Goal: Task Accomplishment & Management: Manage account settings

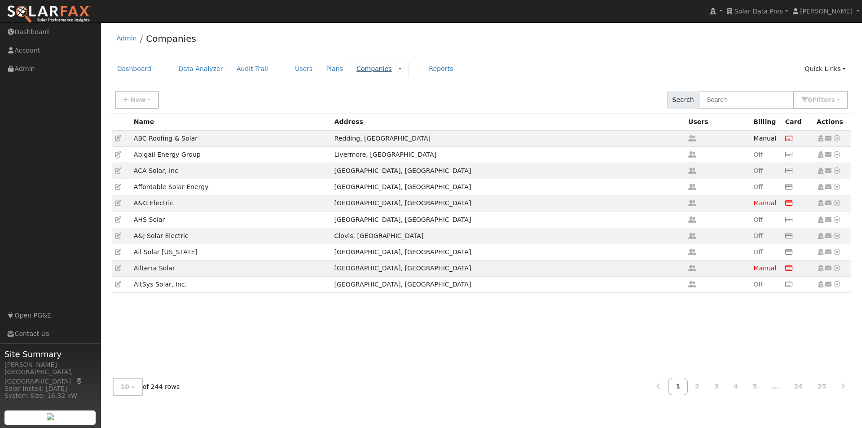
click at [356, 69] on link "Companies" at bounding box center [373, 68] width 35 height 7
drag, startPoint x: 743, startPoint y: 101, endPoint x: 737, endPoint y: 96, distance: 8.0
click at [741, 98] on input "text" at bounding box center [745, 100] width 95 height 18
type input "spartan"
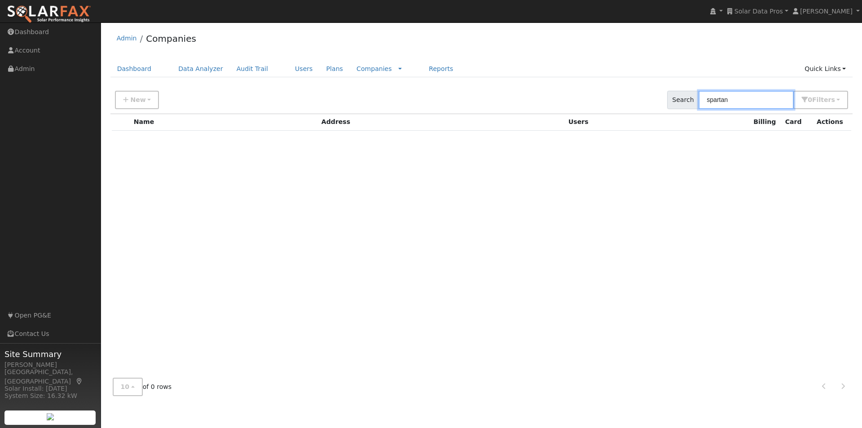
drag, startPoint x: 723, startPoint y: 100, endPoint x: 679, endPoint y: 100, distance: 44.0
click at [679, 100] on div "Search spartan 0 Filter s Include Inactive Roles External sales External Instal…" at bounding box center [757, 100] width 181 height 18
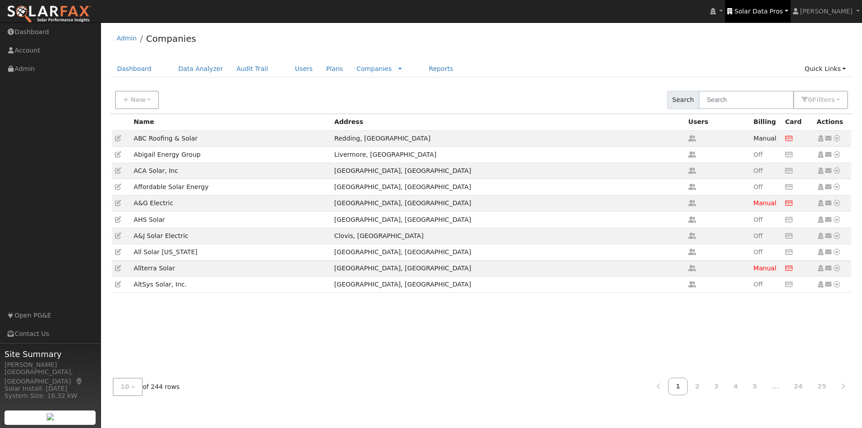
click at [776, 11] on span "Solar Data Pros" at bounding box center [758, 11] width 48 height 7
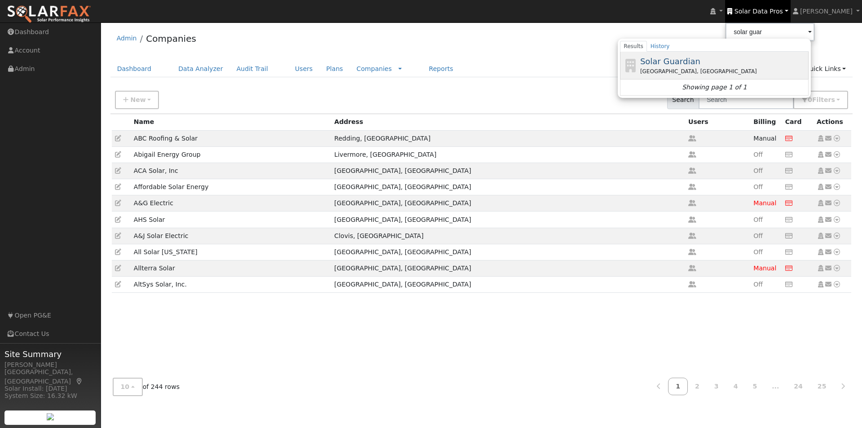
click at [689, 61] on span "Solar Guardian" at bounding box center [670, 61] width 60 height 9
type input "Solar Guardian"
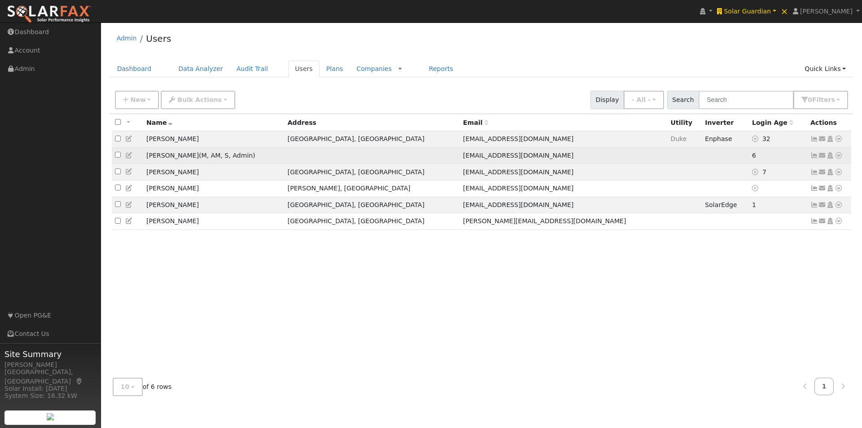
click at [128, 156] on icon at bounding box center [129, 155] width 8 height 6
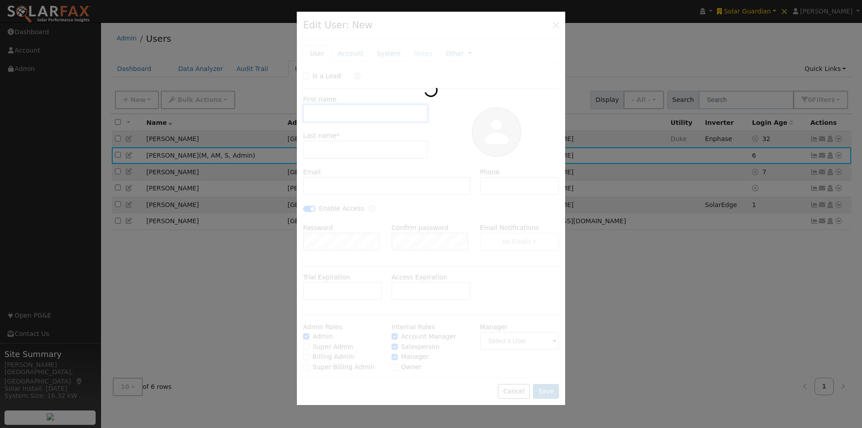
type input "Crystal"
type input "Ferragut"
type input "crystal@solarguardianservices.com"
type input "704-266-2595"
checkbox input "true"
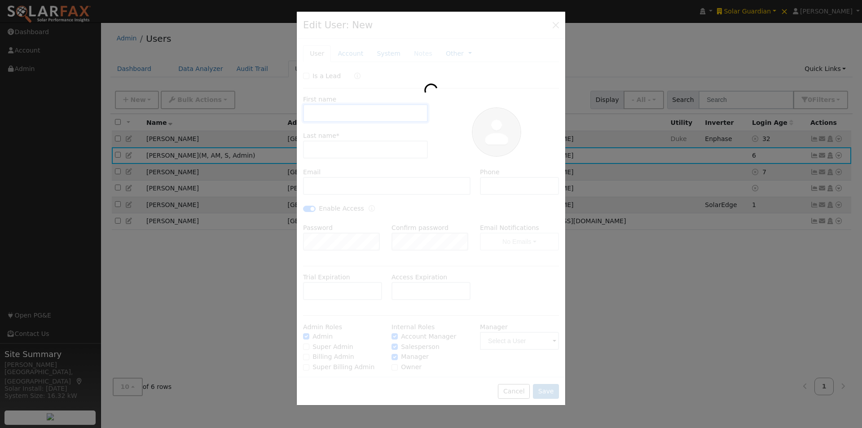
checkbox input "true"
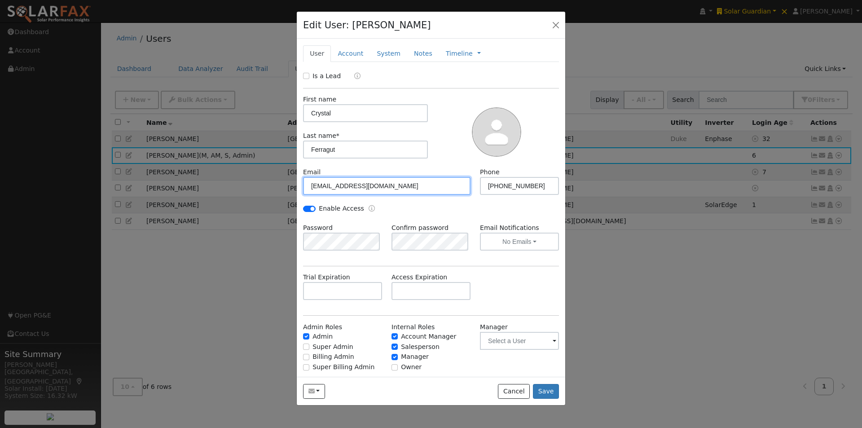
drag, startPoint x: 424, startPoint y: 184, endPoint x: 282, endPoint y: 183, distance: 141.8
click at [282, 183] on div "Edit User: Crystal Ferragut Default Account Default Account Primary Account New…" at bounding box center [431, 214] width 862 height 428
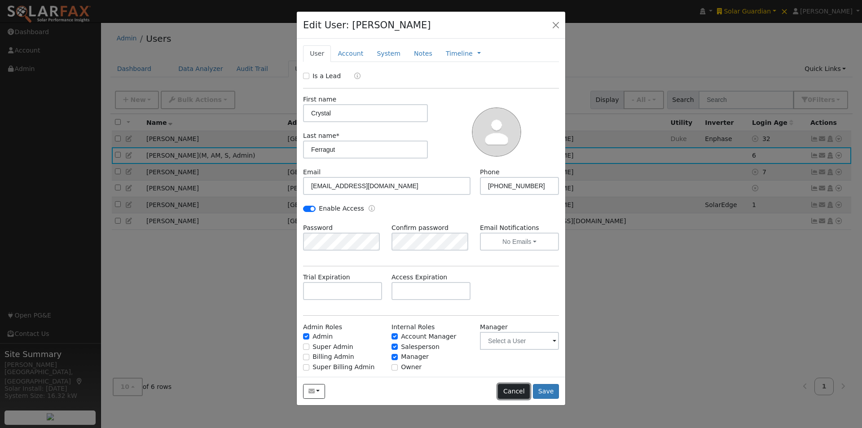
click at [512, 391] on button "Cancel" at bounding box center [514, 391] width 32 height 15
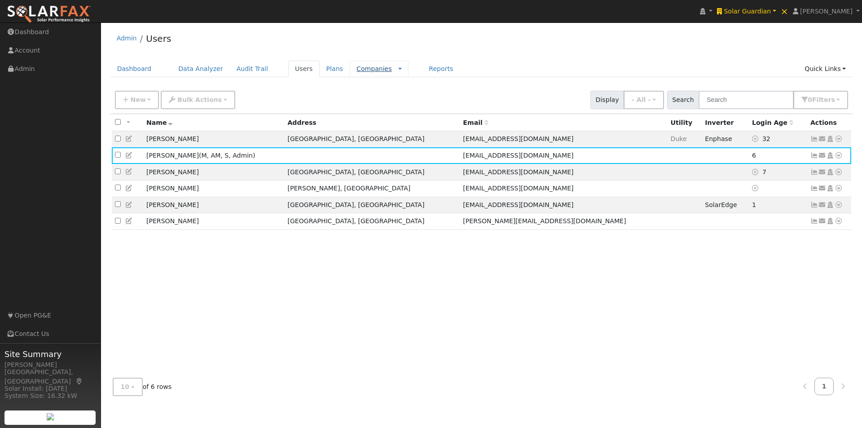
click at [356, 67] on link "Companies" at bounding box center [373, 68] width 35 height 7
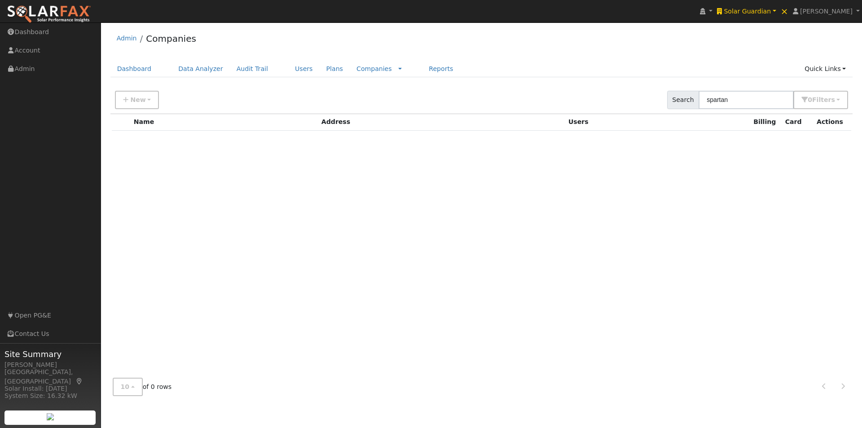
type input "spartan"
click at [123, 98] on icon "button" at bounding box center [125, 99] width 5 height 6
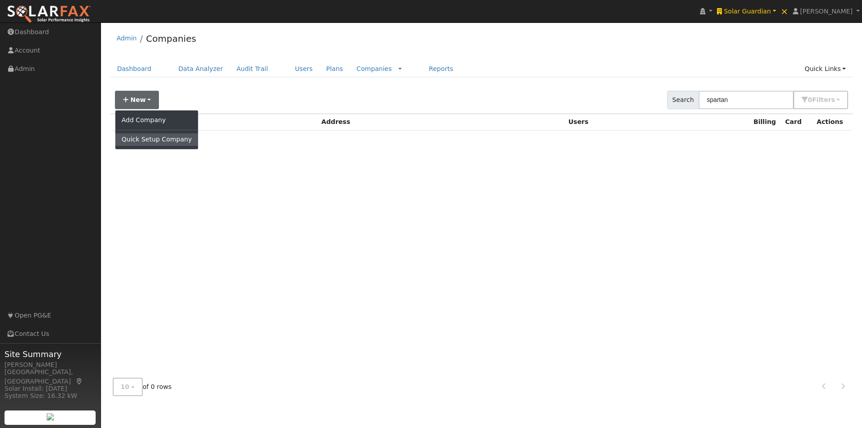
click at [134, 140] on link "Quick Setup Company" at bounding box center [156, 139] width 83 height 13
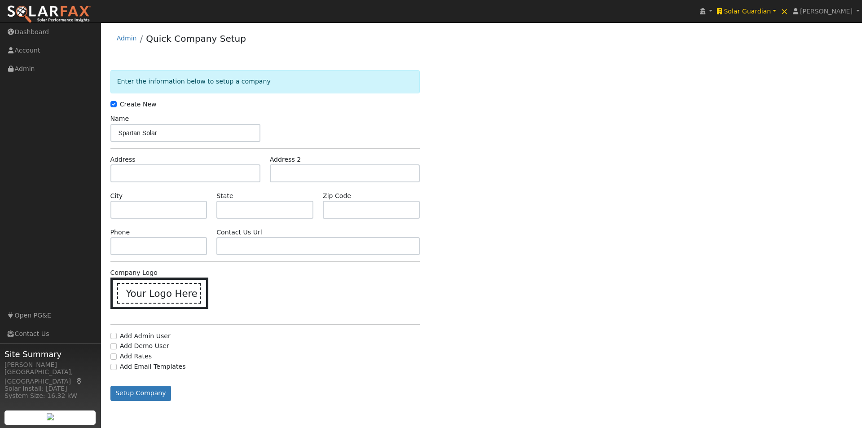
type input "Spartan Solar"
click at [221, 176] on input "text" at bounding box center [185, 173] width 150 height 18
paste input "2699 Lee Rd #300, Winter Park, FL 32789"
type input "2699 Lee Road"
type input "Winter Park"
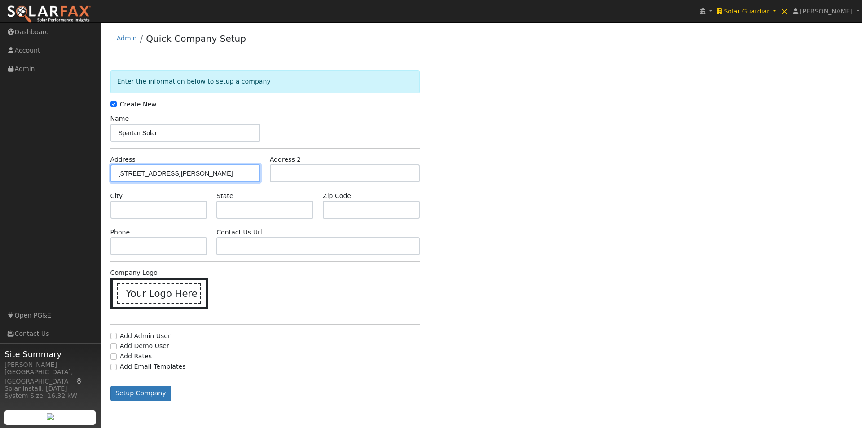
type input "FL"
type input "32789"
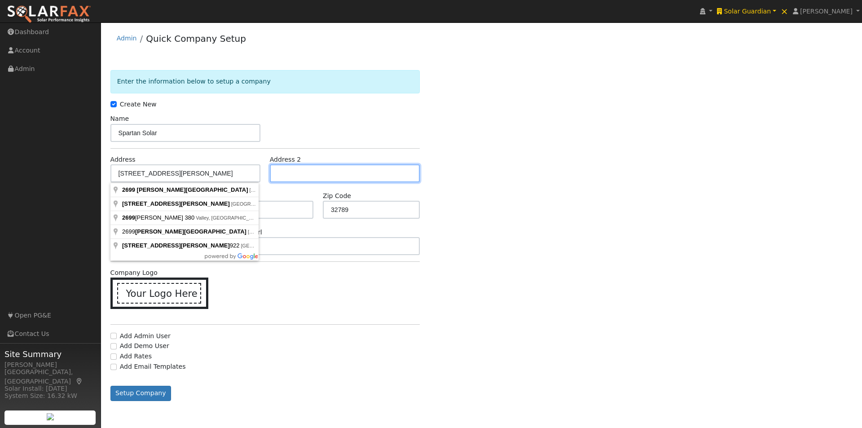
click at [300, 176] on input "text" at bounding box center [345, 173] width 150 height 18
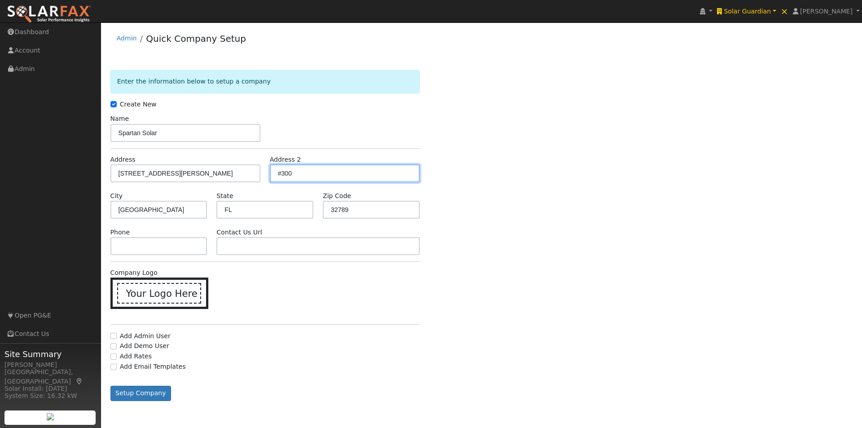
type input "#300"
click at [561, 195] on div "Enter the information below to setup a company Create New Company Name Spartan …" at bounding box center [481, 244] width 742 height 348
drag, startPoint x: 180, startPoint y: 246, endPoint x: 192, endPoint y: 239, distance: 14.1
click at [180, 246] on input "text" at bounding box center [158, 246] width 97 height 18
paste input "(321) 486-8887"
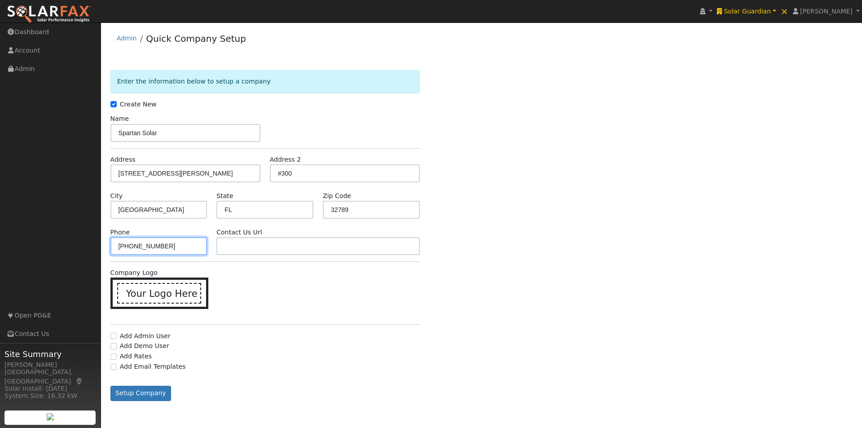
type input "(321) 486-8887"
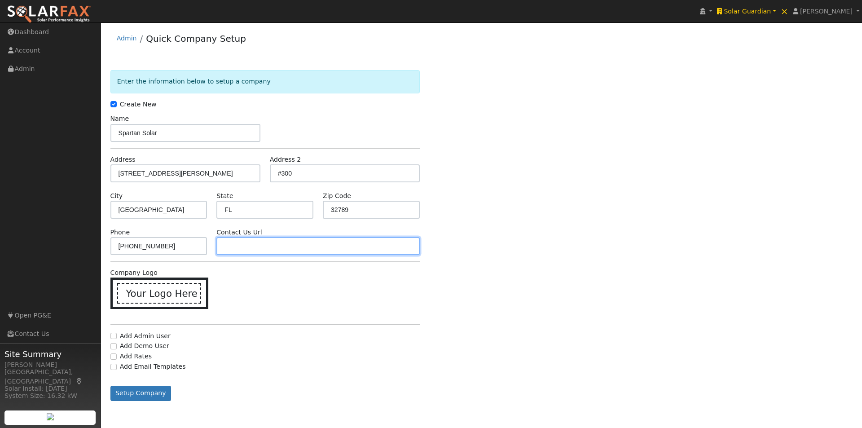
drag, startPoint x: 323, startPoint y: 245, endPoint x: 430, endPoint y: 196, distance: 117.1
click at [324, 242] on input "text" at bounding box center [317, 246] width 203 height 18
paste input "https://www.spartansolar.earth/"
type input "https://www.spartansolar.earth/"
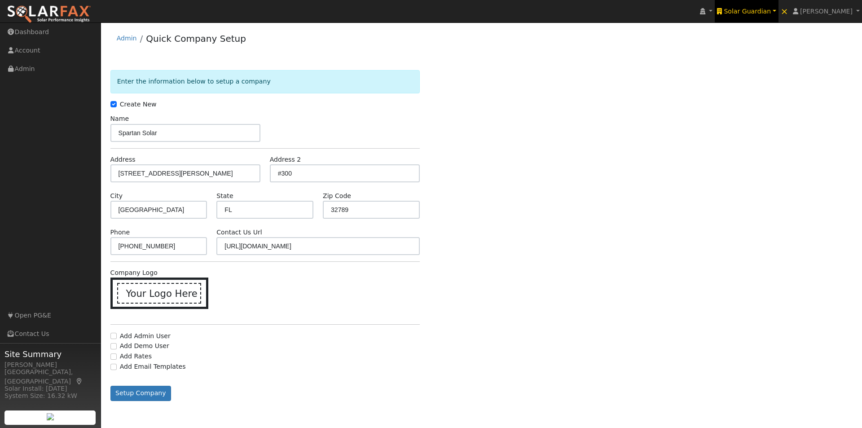
click at [764, 13] on span "Solar Guardian" at bounding box center [746, 11] width 47 height 7
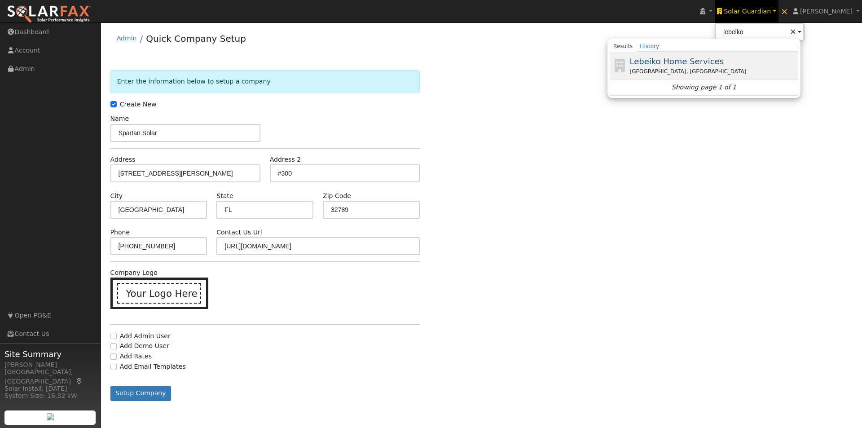
click at [668, 59] on span "Lebeiko Home Services" at bounding box center [676, 61] width 94 height 9
type input "Lebeiko Home Services"
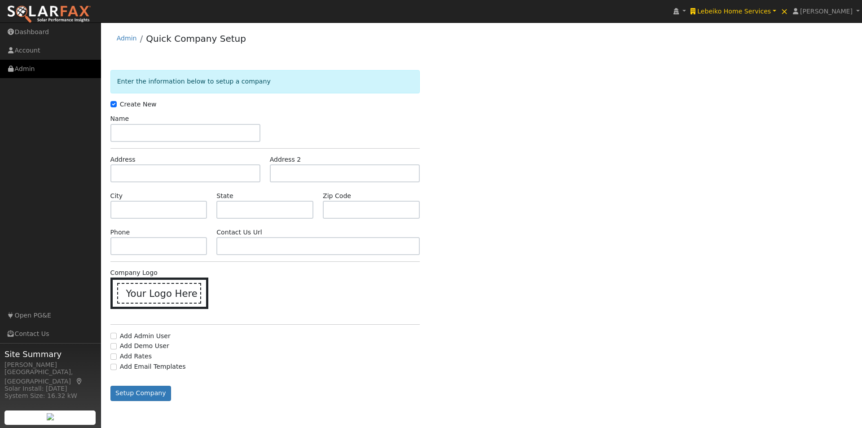
click at [30, 63] on link "Admin" at bounding box center [50, 69] width 101 height 18
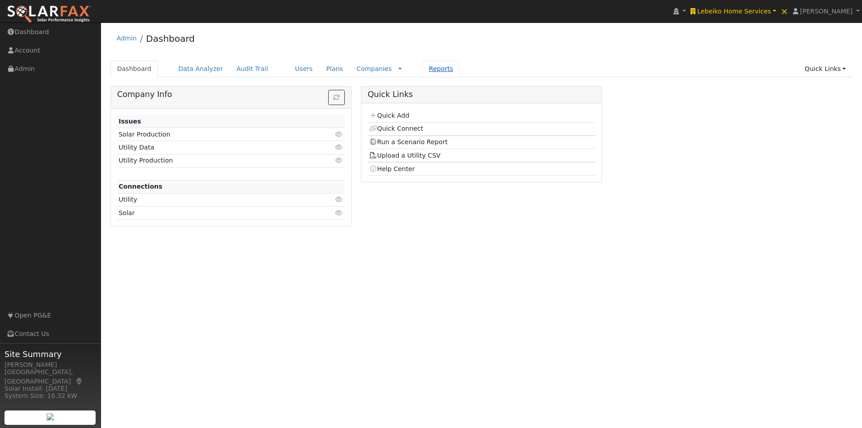
click at [422, 70] on link "Reports" at bounding box center [441, 69] width 38 height 17
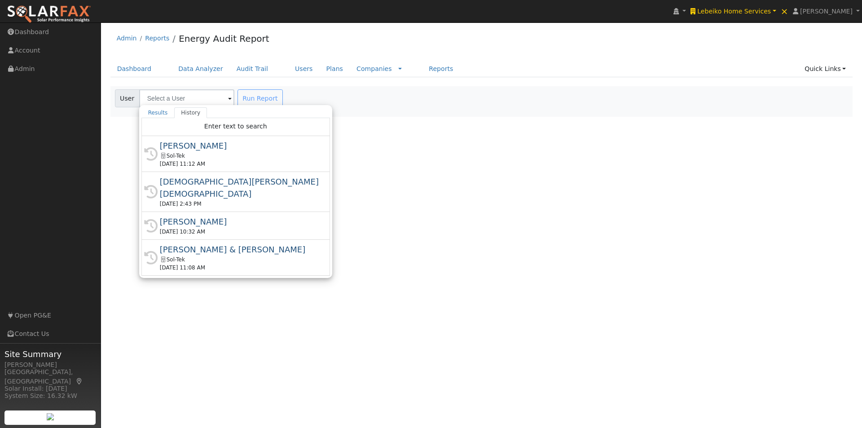
drag, startPoint x: 185, startPoint y: 144, endPoint x: 221, endPoint y: 125, distance: 40.7
click at [191, 141] on div "Enrique Meza" at bounding box center [240, 146] width 160 height 12
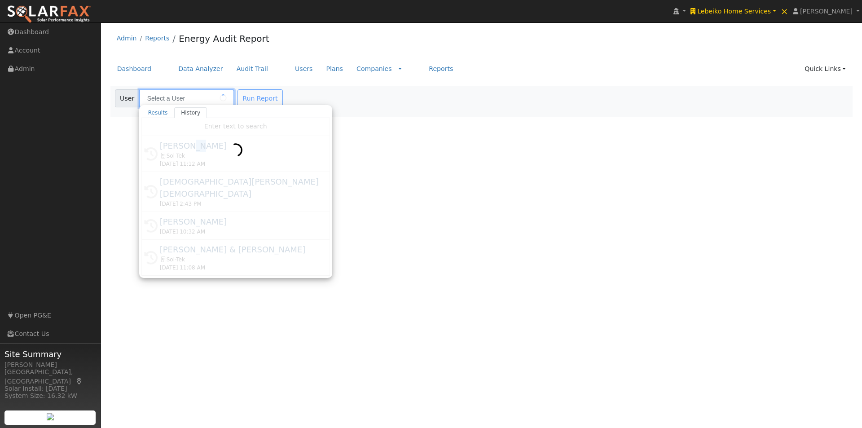
type input "Enrique Meza"
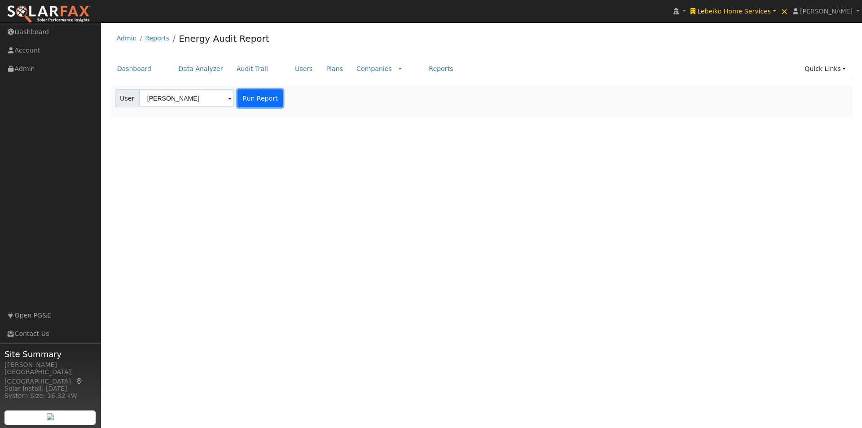
click at [254, 97] on button "Run Report" at bounding box center [259, 98] width 45 height 18
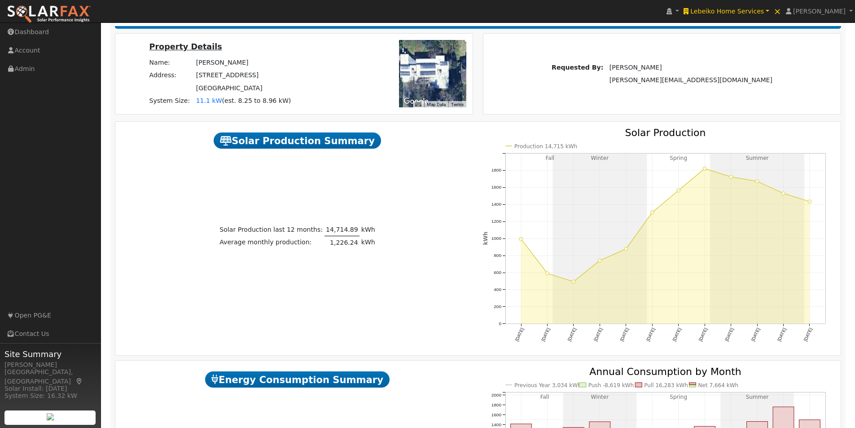
scroll to position [90, 0]
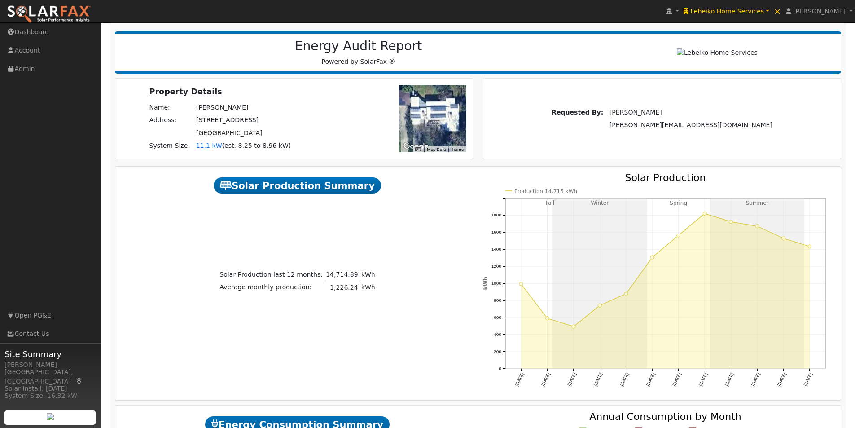
drag, startPoint x: 422, startPoint y: 132, endPoint x: 431, endPoint y: 130, distance: 9.2
click at [431, 130] on div at bounding box center [432, 118] width 67 height 67
drag, startPoint x: 428, startPoint y: 115, endPoint x: 410, endPoint y: 125, distance: 20.7
click at [410, 125] on div at bounding box center [432, 118] width 67 height 67
drag, startPoint x: 424, startPoint y: 118, endPoint x: 451, endPoint y: 126, distance: 28.0
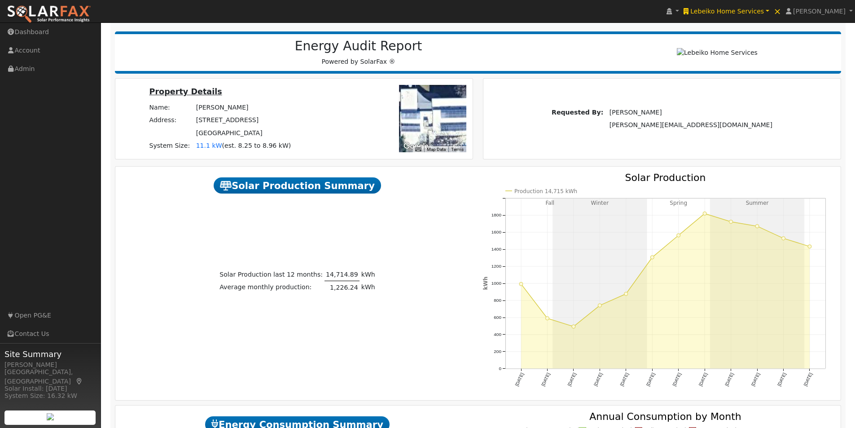
click at [451, 126] on div at bounding box center [432, 118] width 67 height 67
drag, startPoint x: 419, startPoint y: 115, endPoint x: 399, endPoint y: 112, distance: 19.9
click at [401, 113] on div at bounding box center [432, 118] width 67 height 67
drag, startPoint x: 439, startPoint y: 127, endPoint x: 446, endPoint y: 123, distance: 7.9
click at [448, 123] on div at bounding box center [432, 118] width 67 height 67
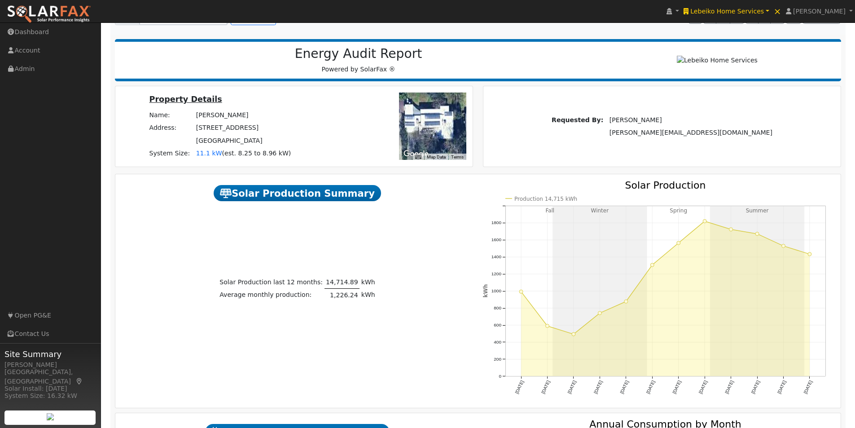
scroll to position [0, 0]
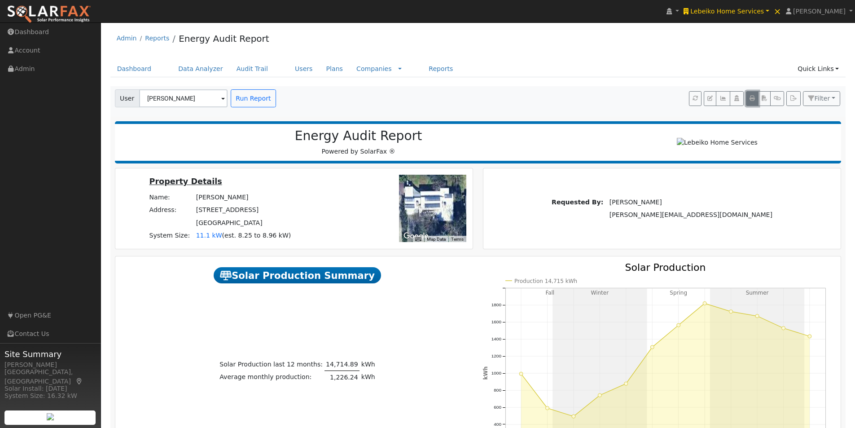
click at [754, 100] on icon "button" at bounding box center [752, 98] width 5 height 5
click at [776, 98] on icon "button" at bounding box center [777, 98] width 7 height 5
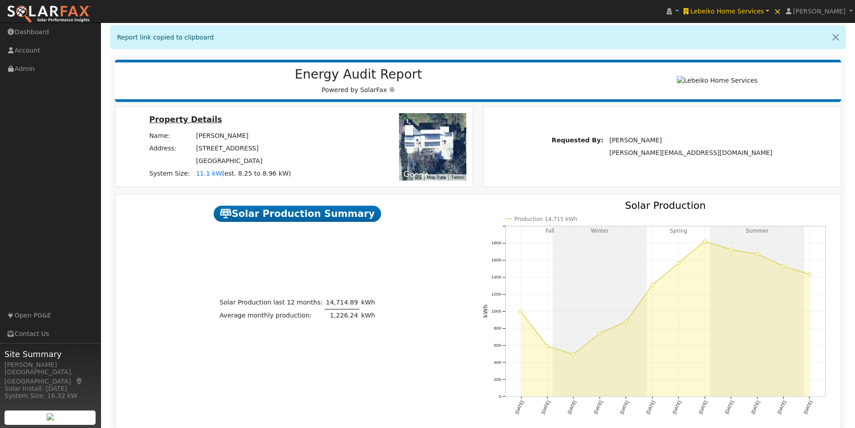
scroll to position [135, 0]
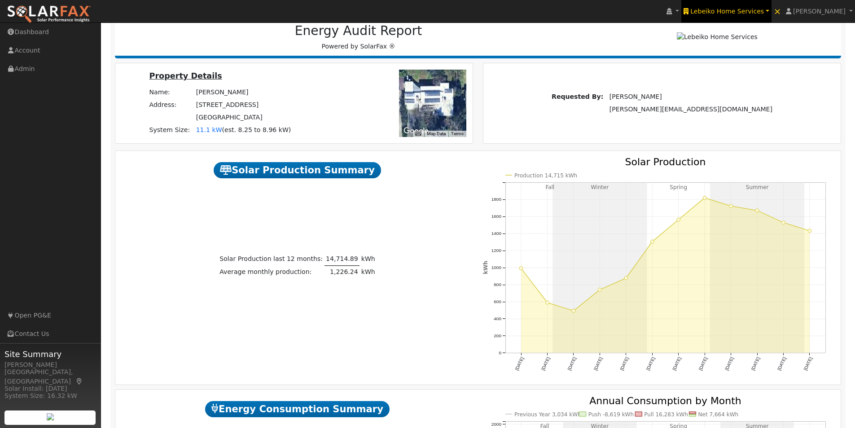
click at [742, 10] on span "Lebeiko Home Services" at bounding box center [727, 11] width 74 height 7
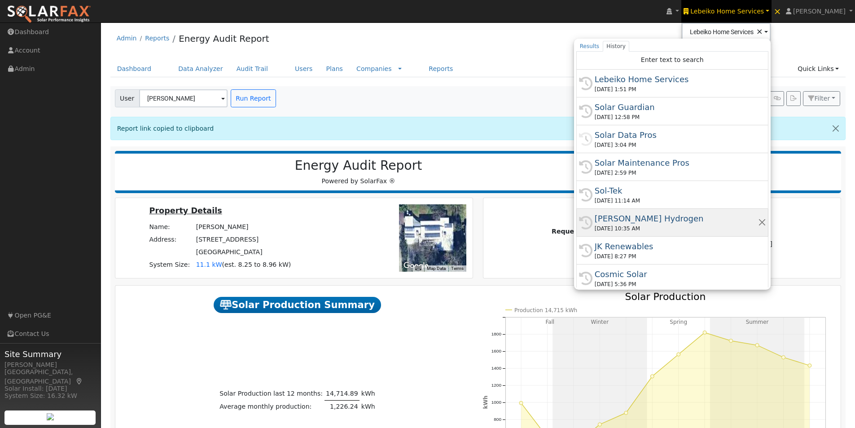
click at [640, 216] on div "Carrisa Hydrogen" at bounding box center [676, 218] width 163 height 12
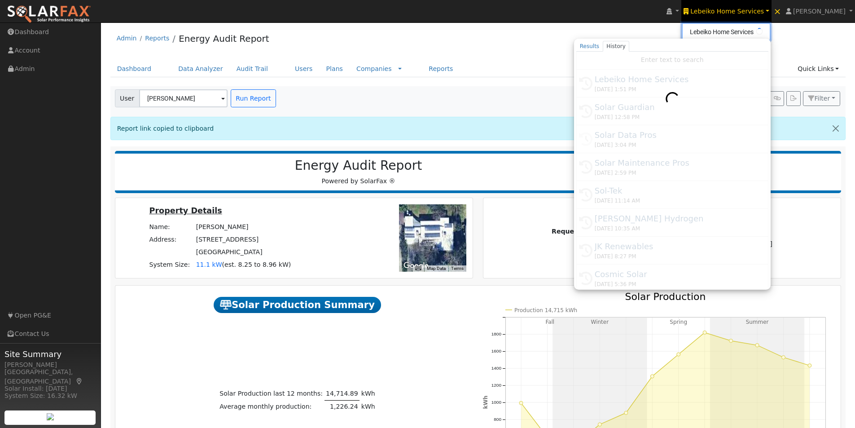
type input "Carrisa Hydrogen"
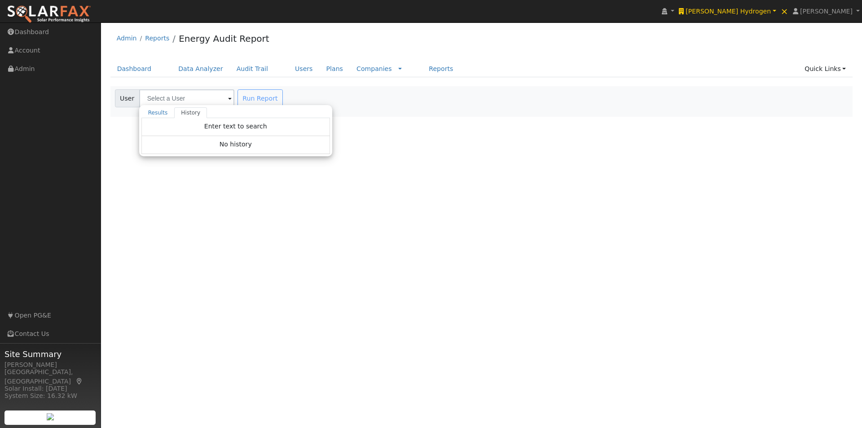
drag, startPoint x: 205, startPoint y: 96, endPoint x: 160, endPoint y: 107, distance: 46.8
click at [205, 96] on input "text" at bounding box center [186, 98] width 95 height 18
click at [153, 114] on link "Results" at bounding box center [157, 112] width 33 height 11
click at [190, 97] on input "text" at bounding box center [186, 98] width 95 height 18
click at [197, 99] on input "text" at bounding box center [186, 98] width 95 height 18
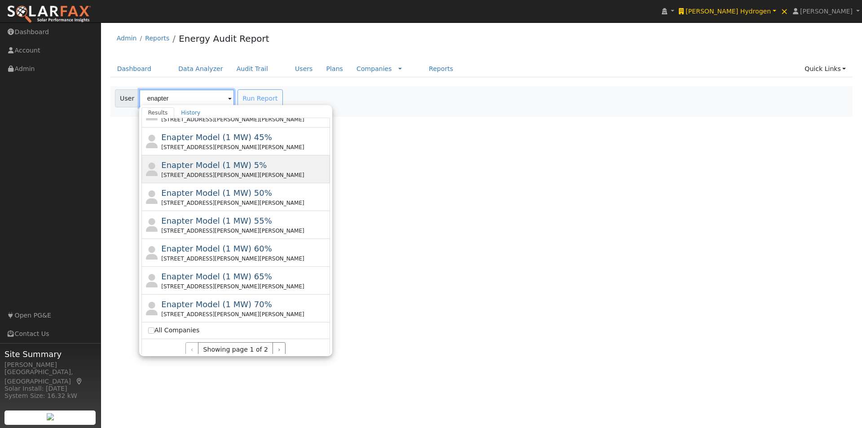
scroll to position [220, 0]
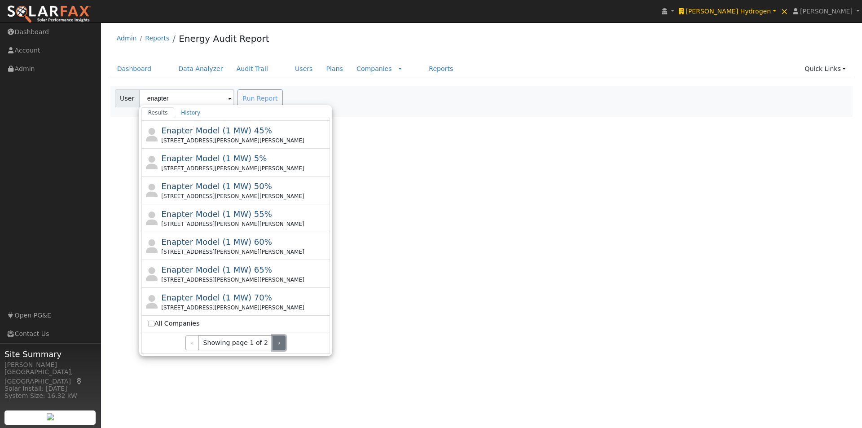
click at [272, 339] on button "›" at bounding box center [278, 342] width 13 height 15
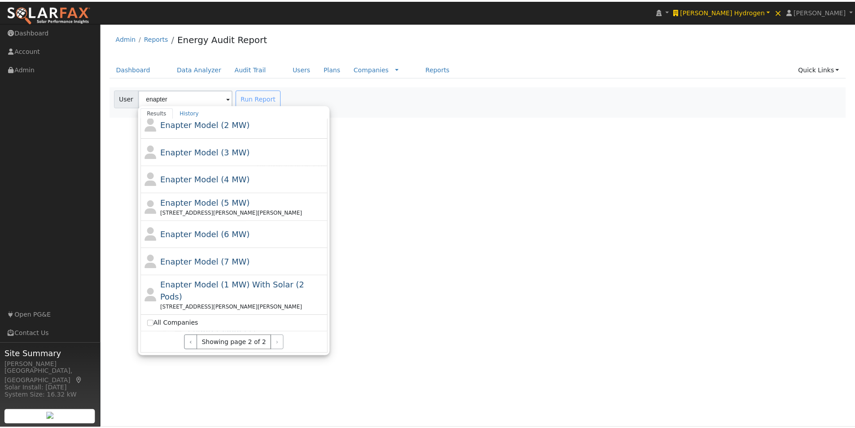
scroll to position [134, 0]
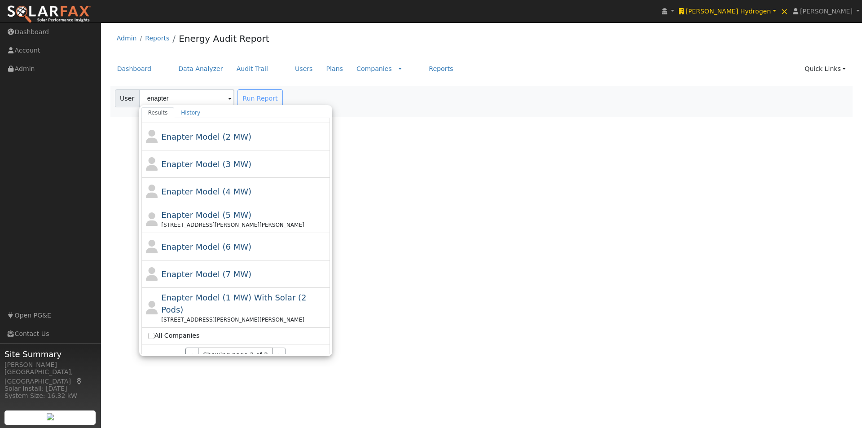
drag, startPoint x: 197, startPoint y: 212, endPoint x: 271, endPoint y: 162, distance: 89.1
click at [199, 212] on span "Enapter Model (5 MW)" at bounding box center [206, 214] width 90 height 9
type input "Enapter Model (5 MW)"
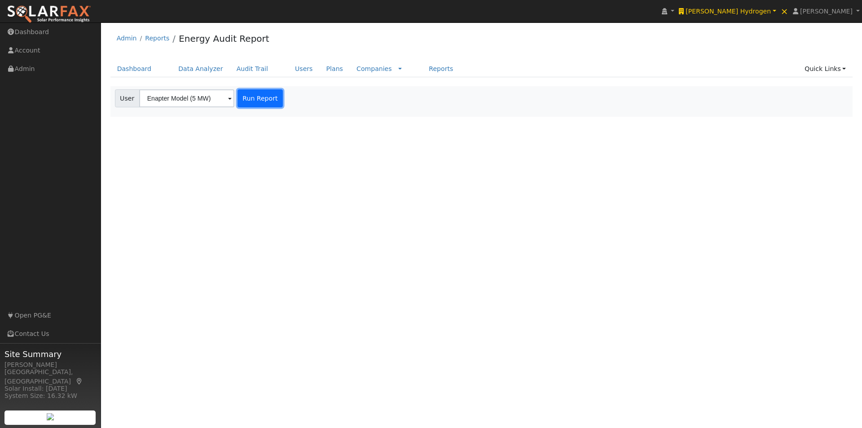
click at [264, 98] on button "Run Report" at bounding box center [259, 98] width 45 height 18
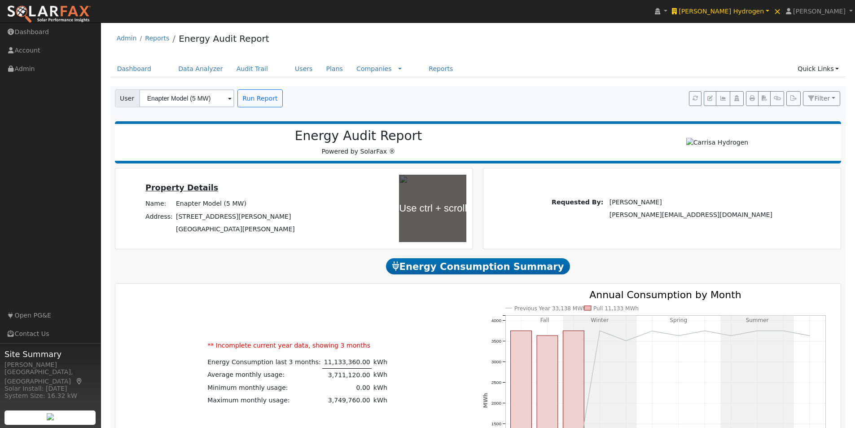
scroll to position [224, 0]
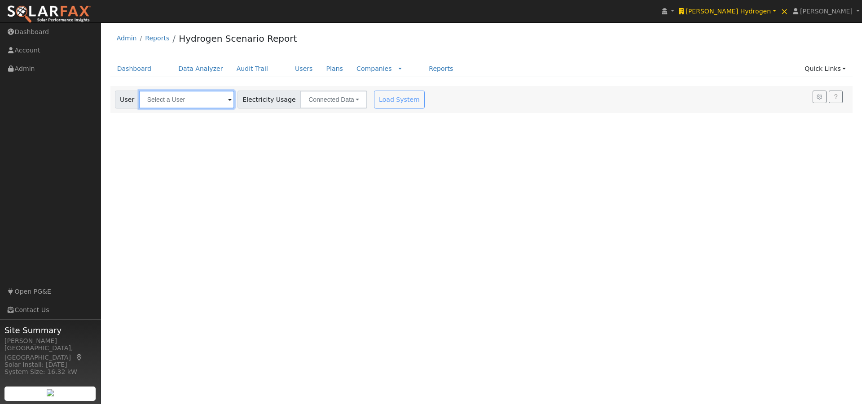
click at [188, 102] on input "text" at bounding box center [186, 100] width 95 height 18
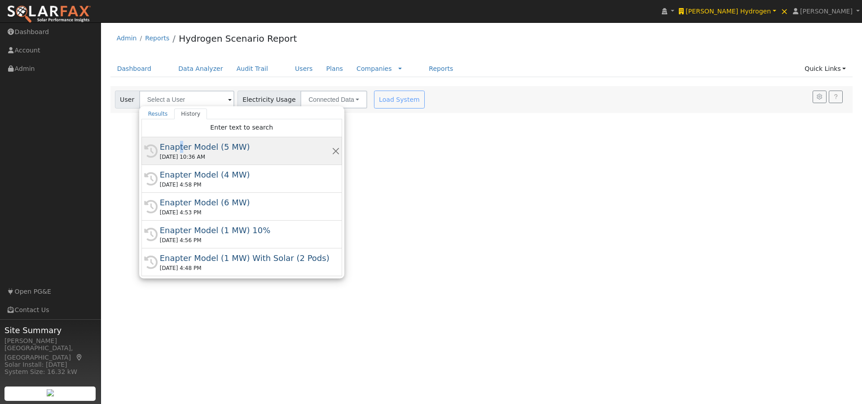
drag, startPoint x: 177, startPoint y: 147, endPoint x: 203, endPoint y: 140, distance: 27.2
click at [177, 147] on div "Enapter Model (5 MW)" at bounding box center [246, 147] width 172 height 12
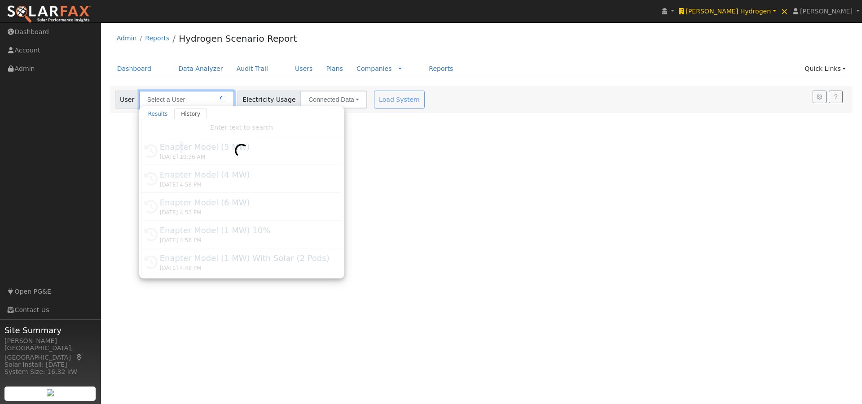
type input "Enapter Model (5 MW)"
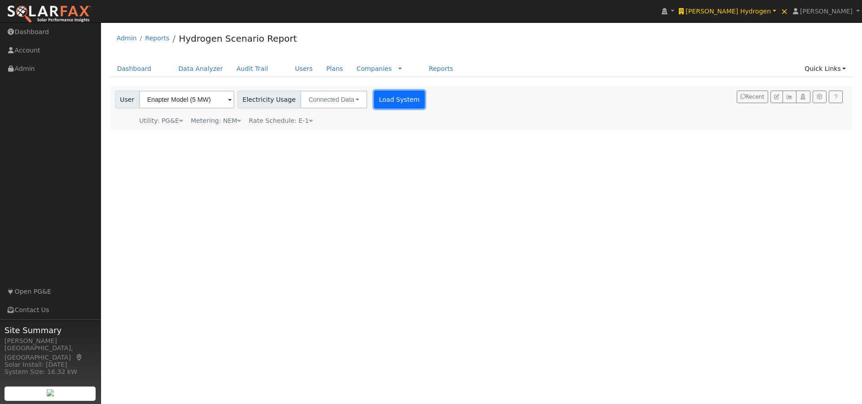
click at [391, 97] on button "Load System" at bounding box center [399, 100] width 51 height 18
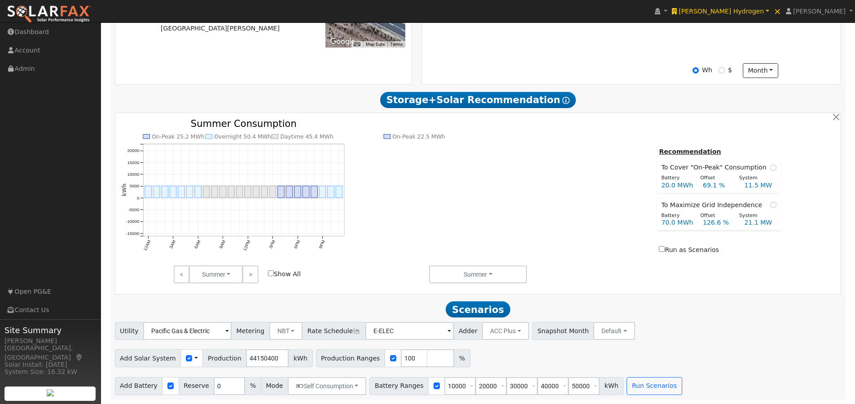
scroll to position [321, 0]
click at [194, 358] on span at bounding box center [196, 358] width 4 height 9
click at [205, 374] on link "Use CSV Data" at bounding box center [219, 374] width 62 height 13
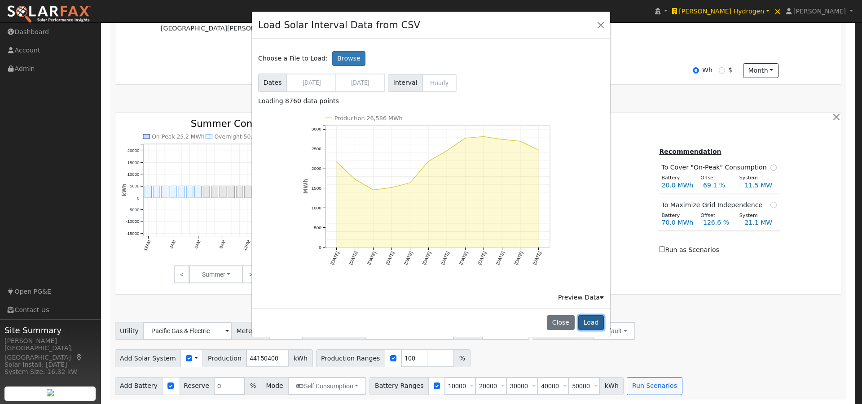
click at [591, 323] on button "Load" at bounding box center [591, 323] width 26 height 15
type input "26586466"
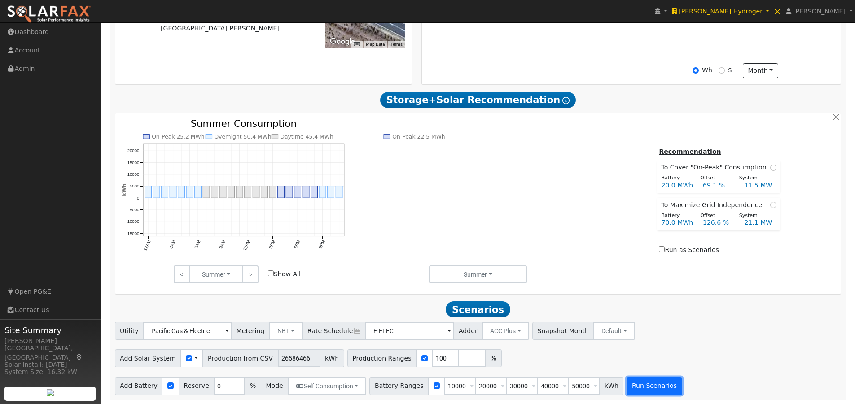
click at [630, 391] on button "Run Scenarios" at bounding box center [654, 386] width 55 height 18
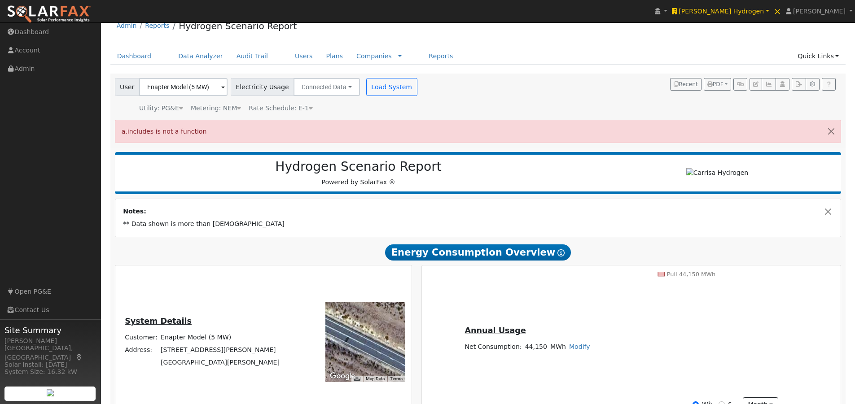
scroll to position [0, 0]
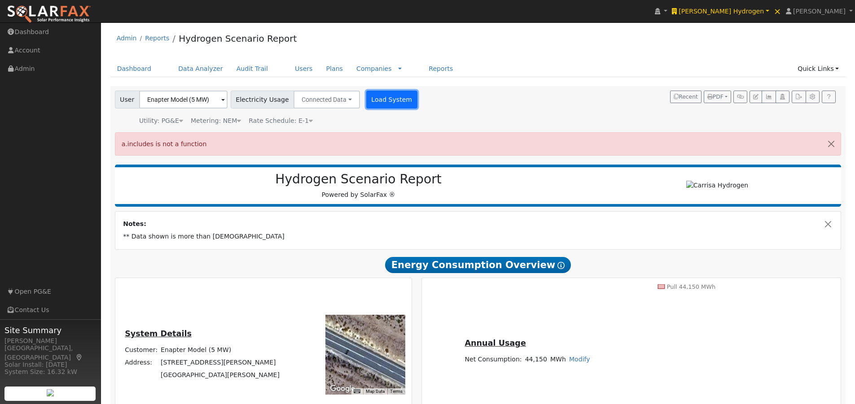
click at [379, 96] on button "Load System" at bounding box center [391, 100] width 51 height 18
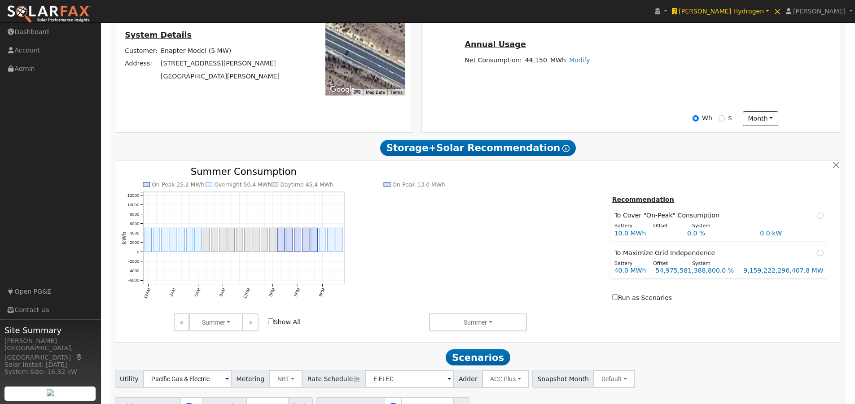
scroll to position [321, 0]
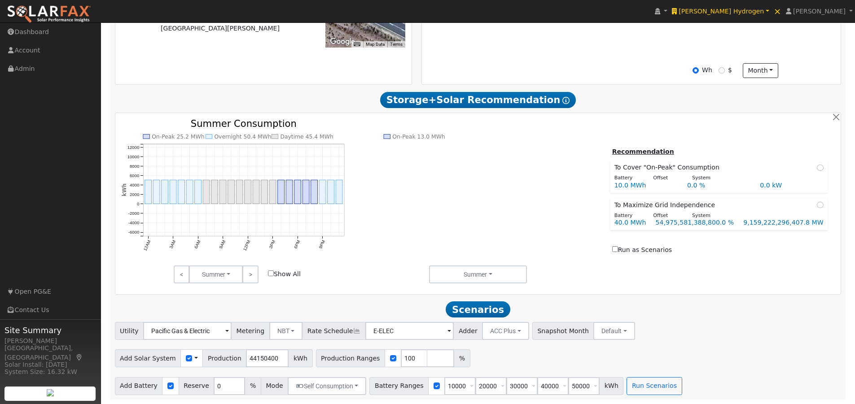
click at [194, 358] on span at bounding box center [196, 358] width 4 height 9
click at [214, 376] on link "Use CSV Data" at bounding box center [219, 374] width 62 height 13
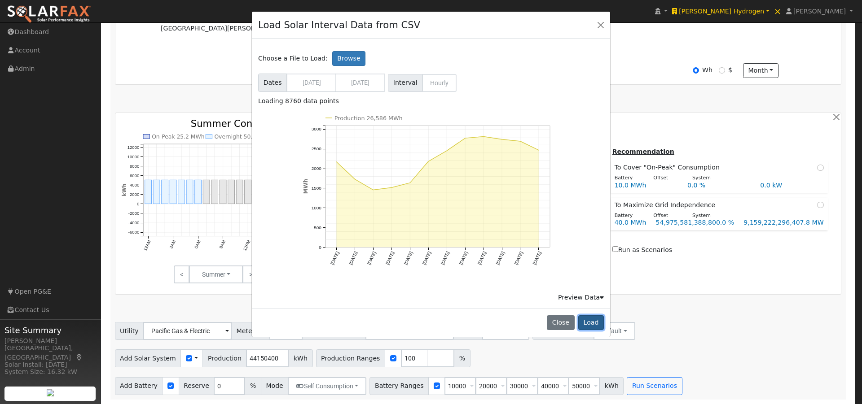
click at [596, 322] on button "Load" at bounding box center [591, 323] width 26 height 15
type input "26586466"
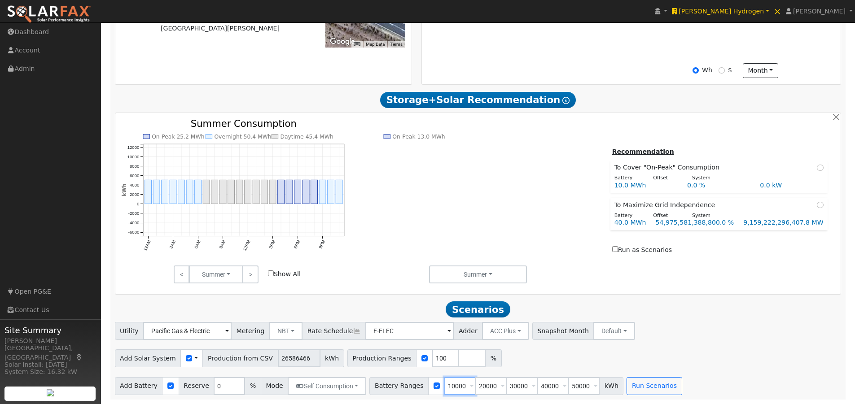
drag, startPoint x: 453, startPoint y: 384, endPoint x: 409, endPoint y: 386, distance: 44.0
click at [408, 390] on div "Battery Ranges 10000 Overrides Reserve % Mode None None Self Consumption Peak S…" at bounding box center [496, 386] width 254 height 18
type input "0"
drag, startPoint x: 545, startPoint y: 360, endPoint x: 554, endPoint y: 349, distance: 14.5
click at [549, 358] on div "Add Solar System Use CSV Data Production from CSV 26586466 kWh Production Range…" at bounding box center [478, 356] width 730 height 21
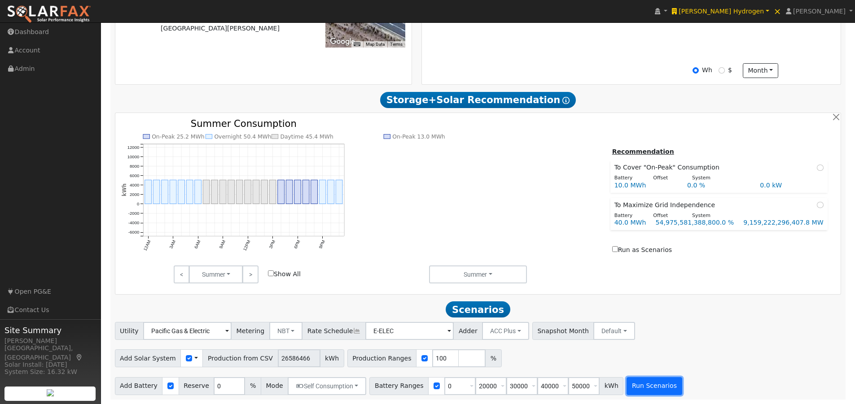
click at [630, 389] on button "Run Scenarios" at bounding box center [654, 386] width 55 height 18
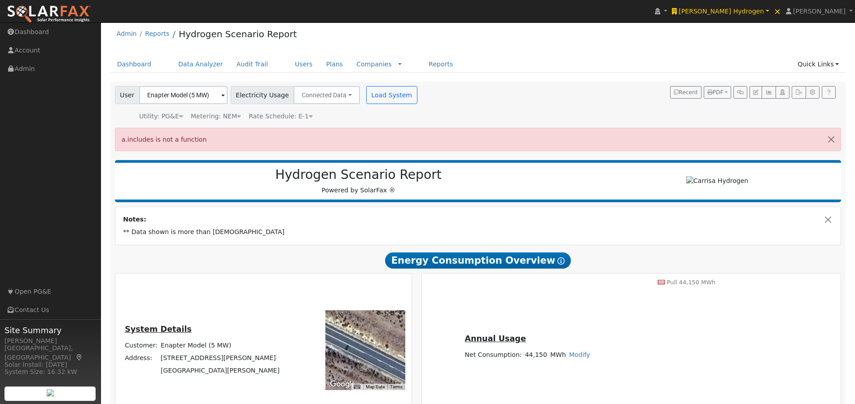
scroll to position [0, 0]
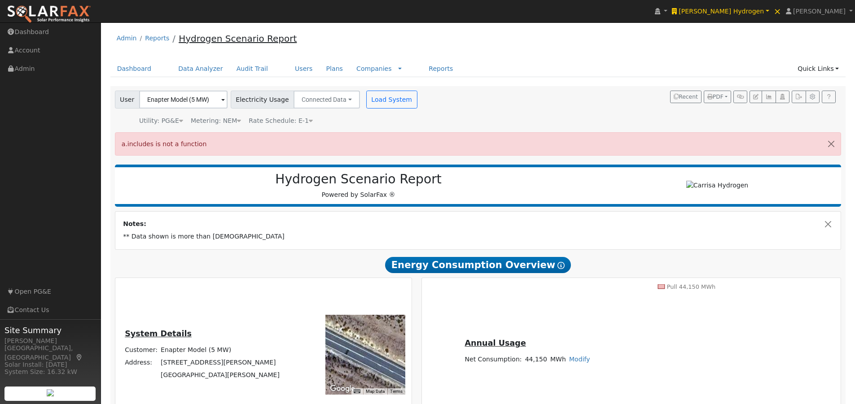
click at [247, 33] on link "Hydrogen Scenario Report" at bounding box center [238, 38] width 118 height 11
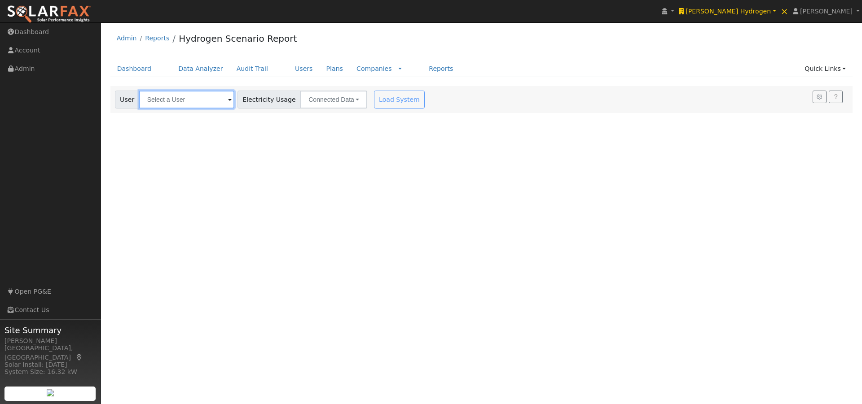
click at [188, 104] on input "text" at bounding box center [186, 100] width 95 height 18
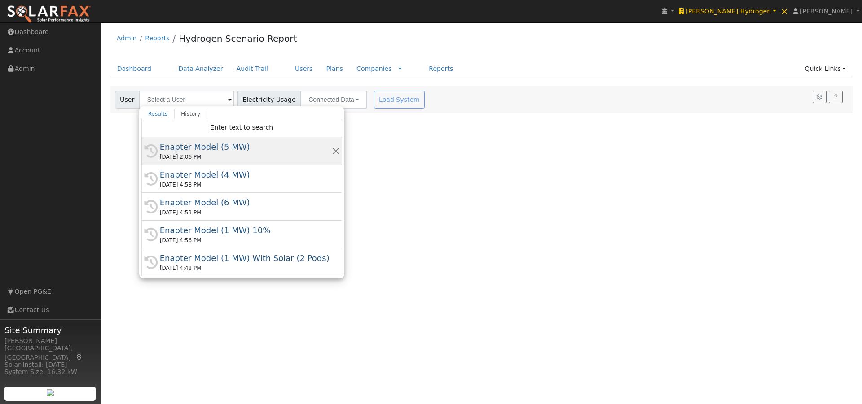
click at [173, 152] on div "Enapter Model (5 MW)" at bounding box center [246, 147] width 172 height 12
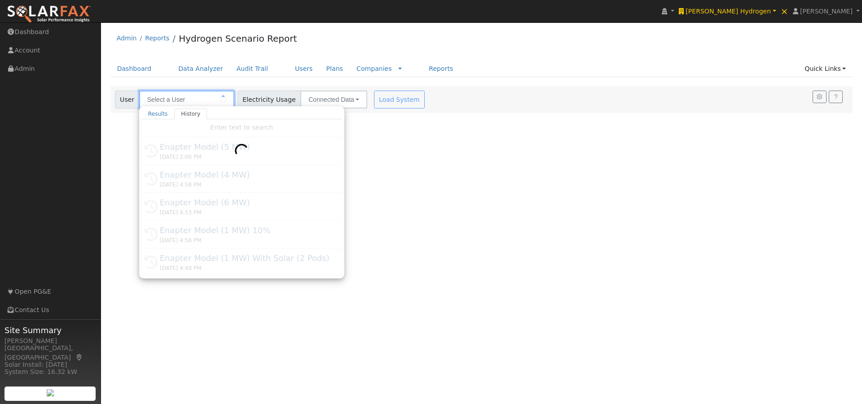
type input "Enapter Model (5 MW)"
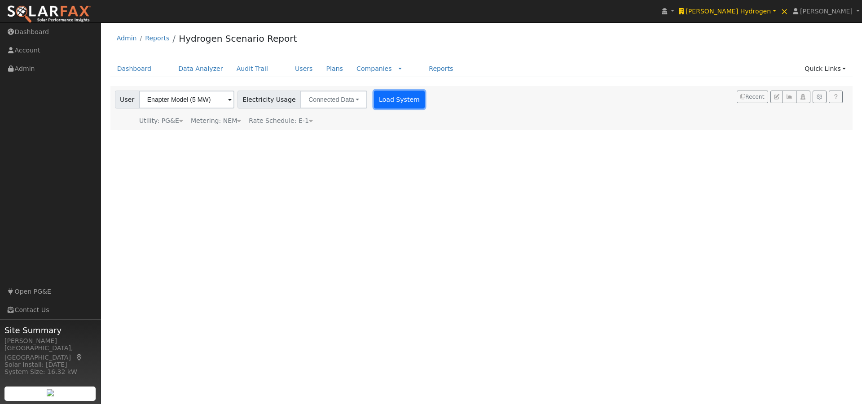
click at [374, 100] on button "Load System" at bounding box center [399, 100] width 51 height 18
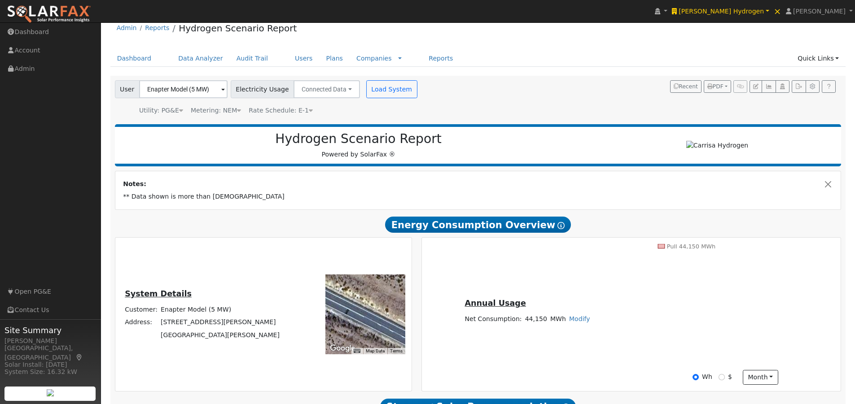
scroll to position [321, 0]
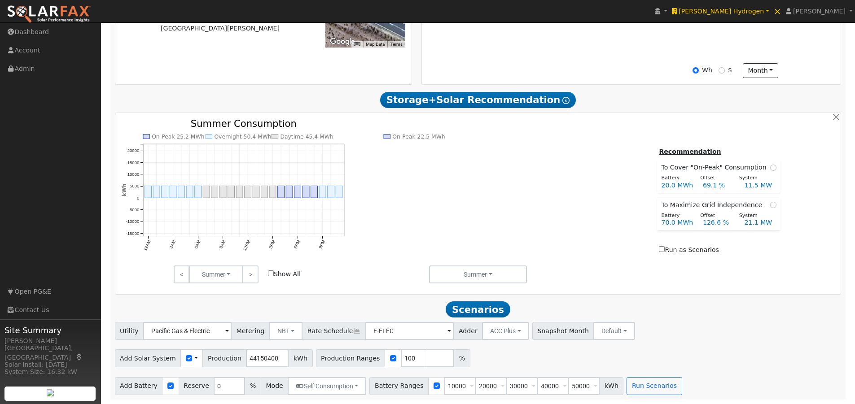
click at [194, 357] on span at bounding box center [196, 358] width 4 height 9
click at [211, 376] on link "Use CSV Data" at bounding box center [219, 374] width 62 height 13
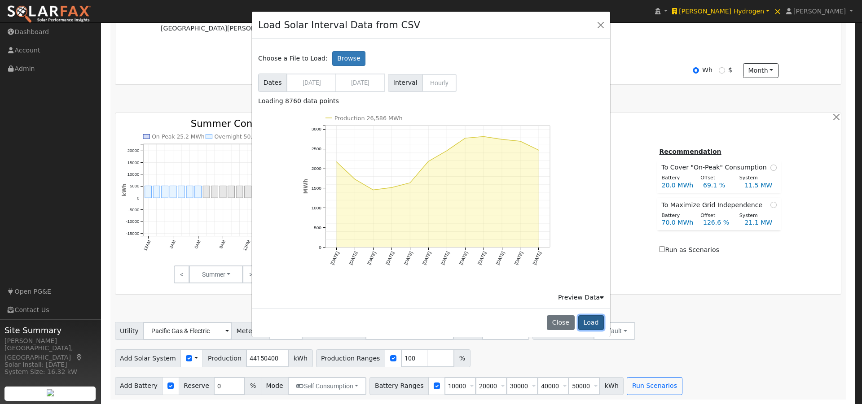
click at [592, 321] on button "Load" at bounding box center [591, 323] width 26 height 15
type input "26586466"
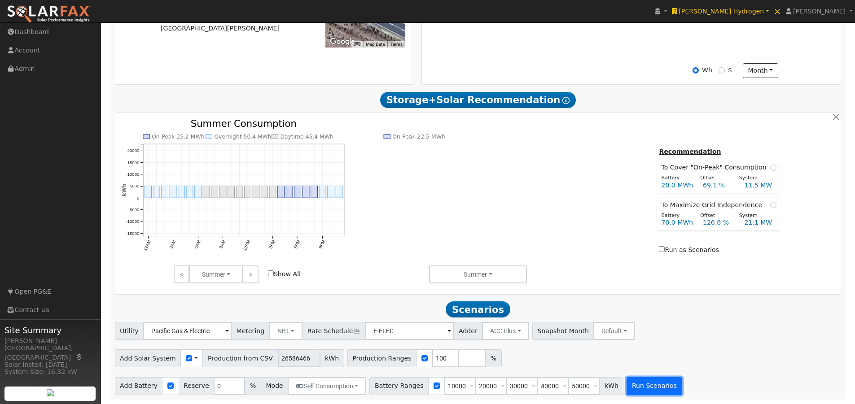
click at [628, 386] on button "Run Scenarios" at bounding box center [654, 386] width 55 height 18
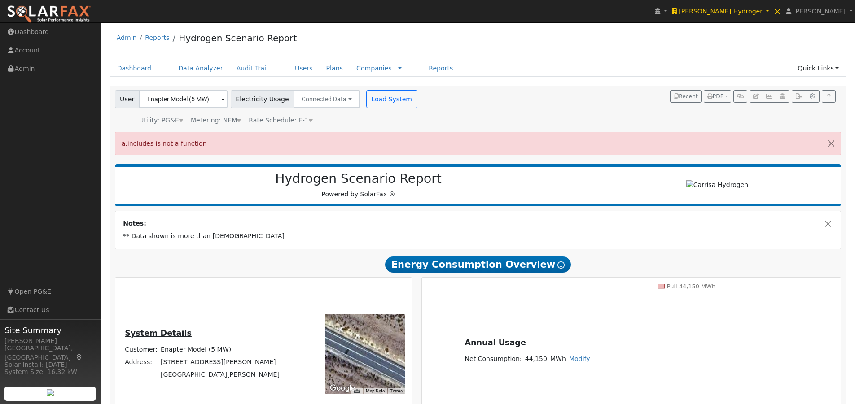
scroll to position [0, 0]
click at [829, 10] on span "[PERSON_NAME]" at bounding box center [819, 11] width 53 height 7
click at [810, 130] on link "Log Out" at bounding box center [818, 129] width 74 height 13
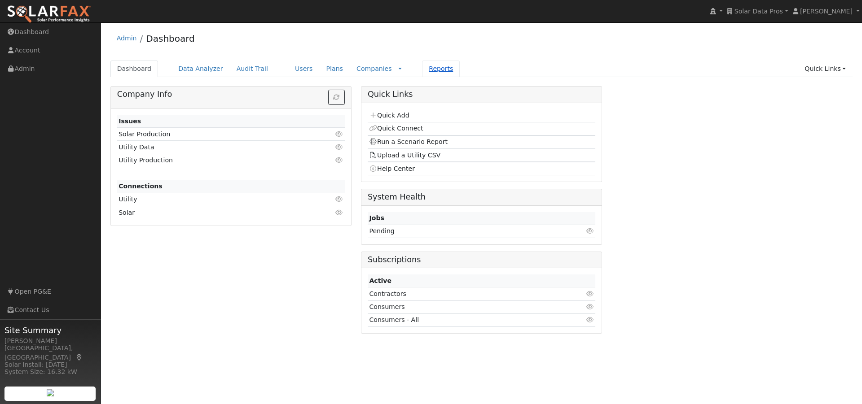
click at [422, 67] on link "Reports" at bounding box center [441, 69] width 38 height 17
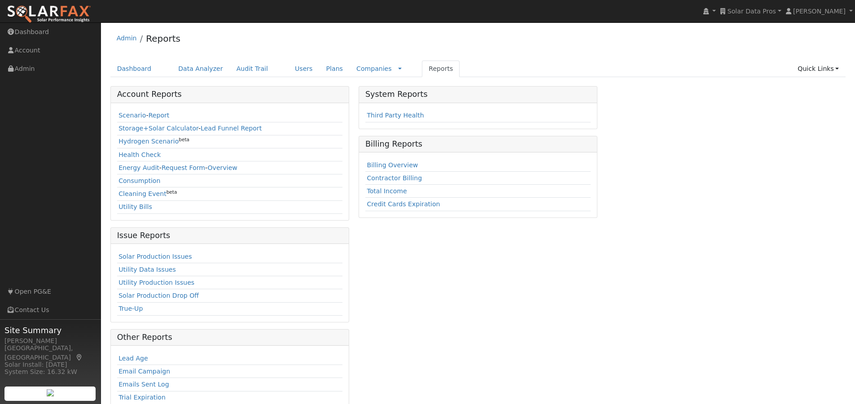
click at [127, 142] on link "Hydrogen Scenario" at bounding box center [148, 141] width 60 height 7
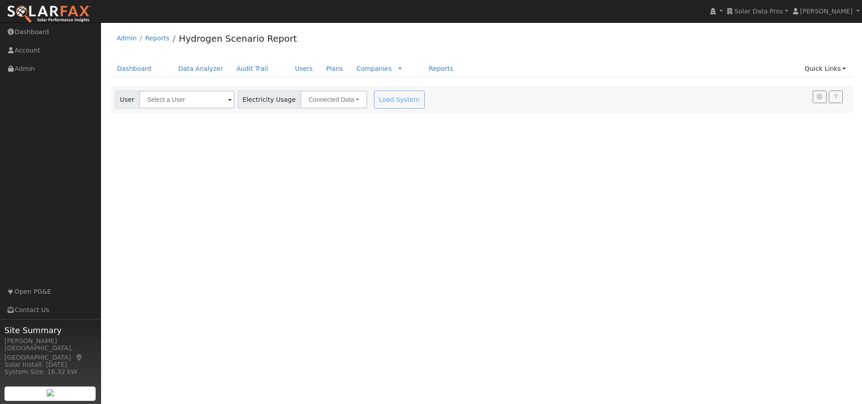
click at [195, 101] on input "text" at bounding box center [186, 100] width 95 height 18
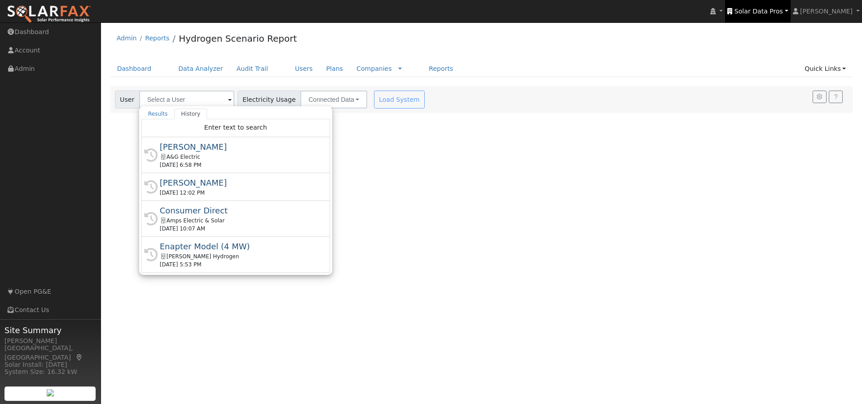
click at [768, 8] on span "Solar Data Pros" at bounding box center [758, 11] width 48 height 7
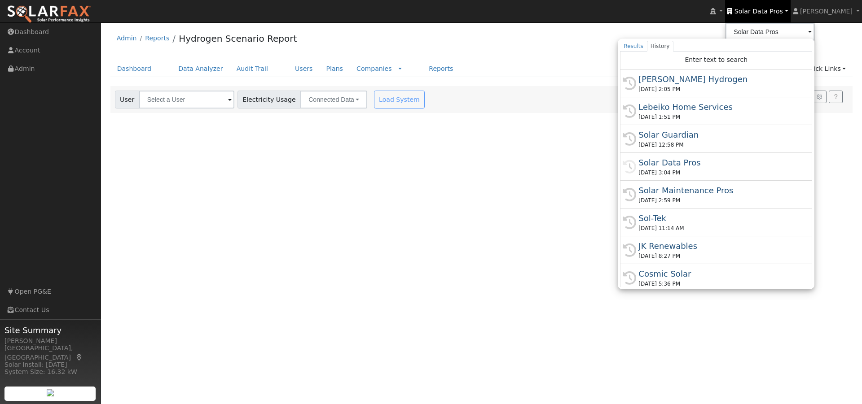
drag, startPoint x: 681, startPoint y: 77, endPoint x: 642, endPoint y: 89, distance: 41.0
click at [679, 80] on div "[PERSON_NAME] Hydrogen" at bounding box center [719, 79] width 163 height 12
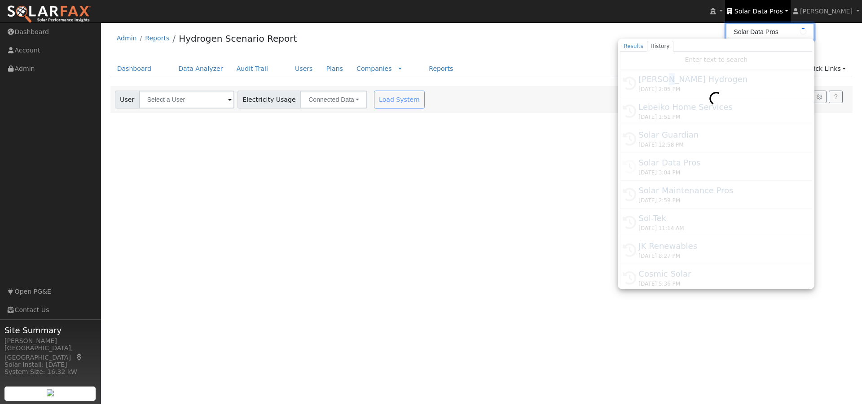
type input "[PERSON_NAME] Hydrogen"
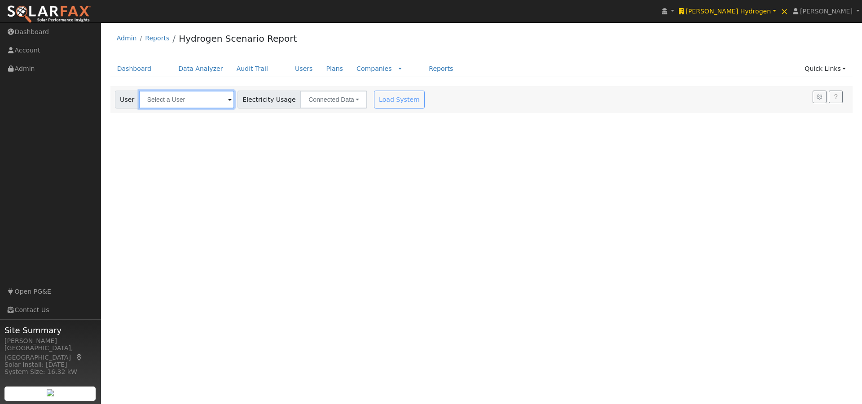
click at [205, 98] on input "text" at bounding box center [186, 100] width 95 height 18
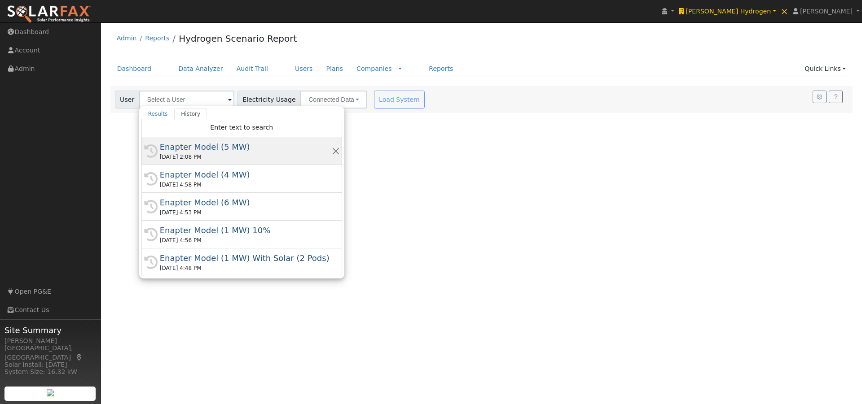
click at [183, 146] on div "Enapter Model (5 MW)" at bounding box center [246, 147] width 172 height 12
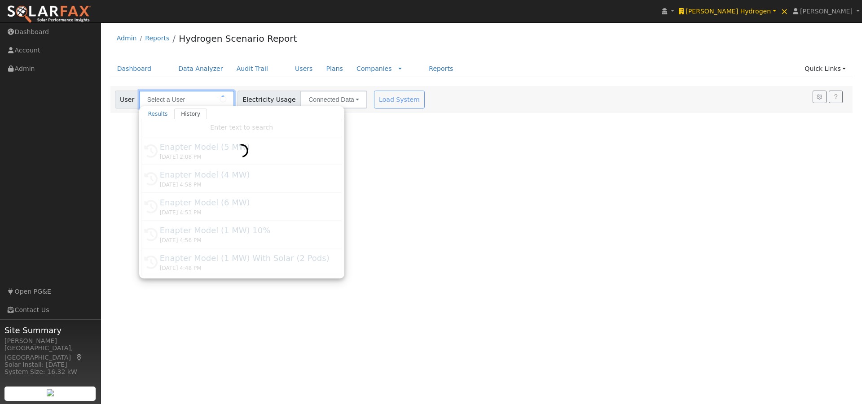
type input "Enapter Model (5 MW)"
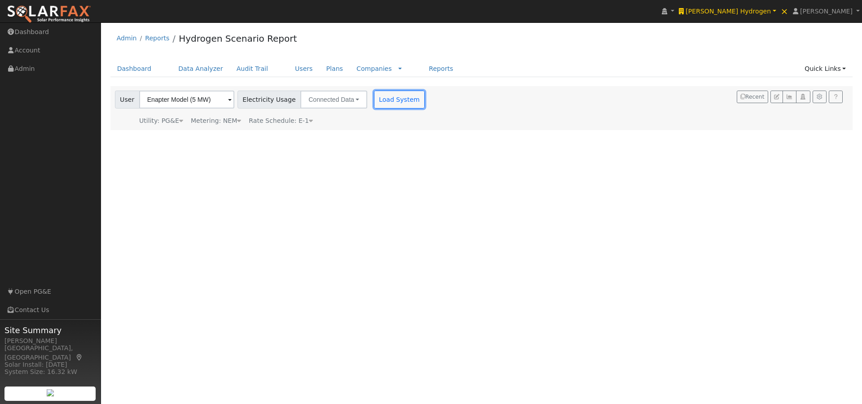
drag, startPoint x: 388, startPoint y: 101, endPoint x: 405, endPoint y: 102, distance: 17.1
click at [393, 102] on button "Load System" at bounding box center [399, 100] width 51 height 18
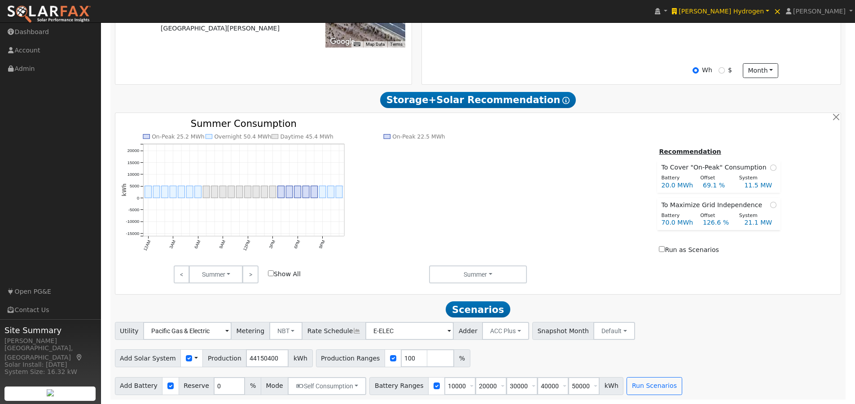
scroll to position [321, 0]
click at [194, 357] on span at bounding box center [196, 358] width 4 height 9
click at [211, 374] on link "Use CSV Data" at bounding box center [219, 374] width 62 height 13
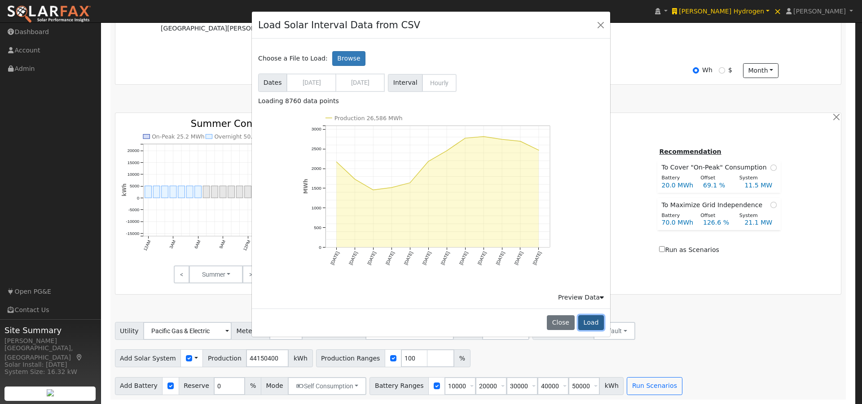
click at [588, 322] on button "Load" at bounding box center [591, 323] width 26 height 15
type input "26586466"
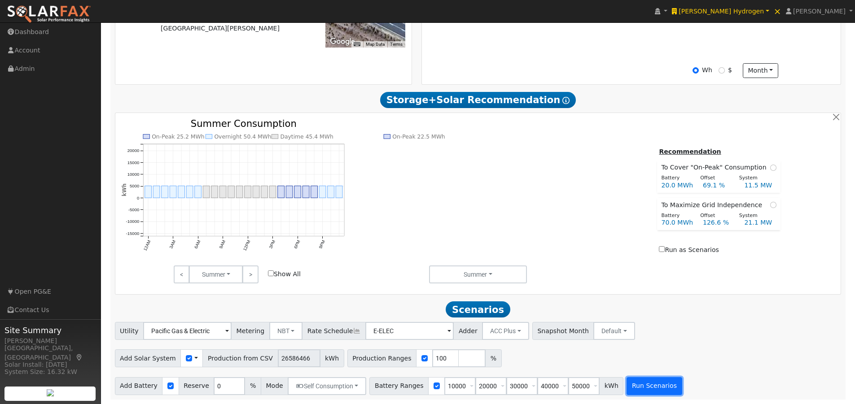
click at [633, 385] on button "Run Scenarios" at bounding box center [654, 386] width 55 height 18
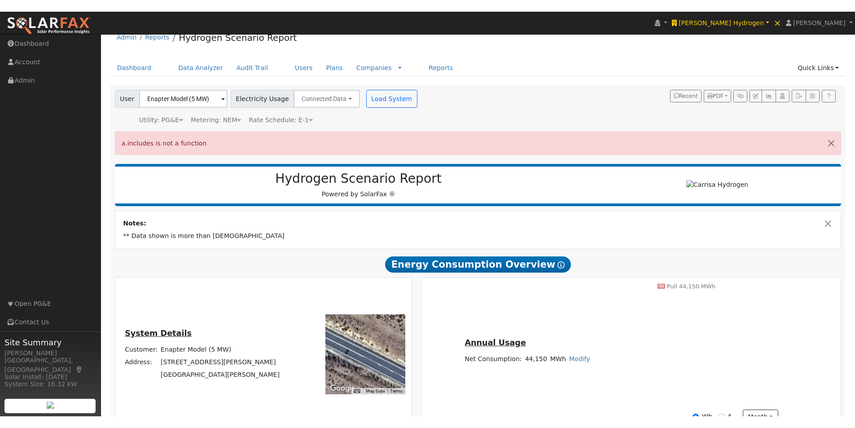
scroll to position [0, 0]
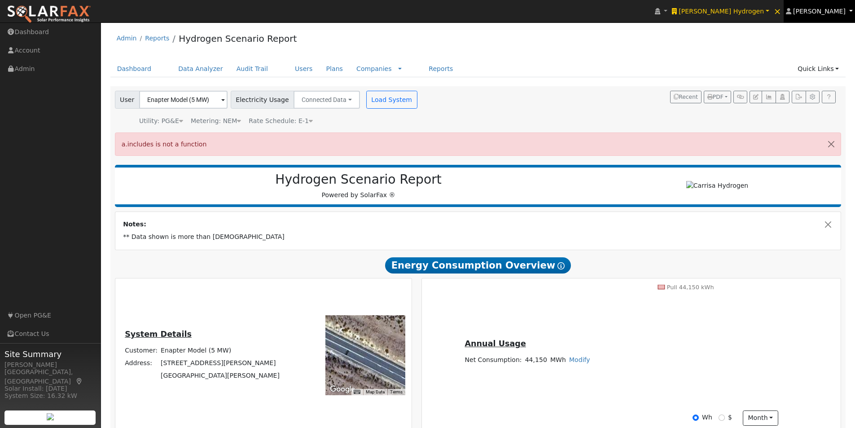
click at [837, 11] on span "[PERSON_NAME]" at bounding box center [819, 11] width 53 height 7
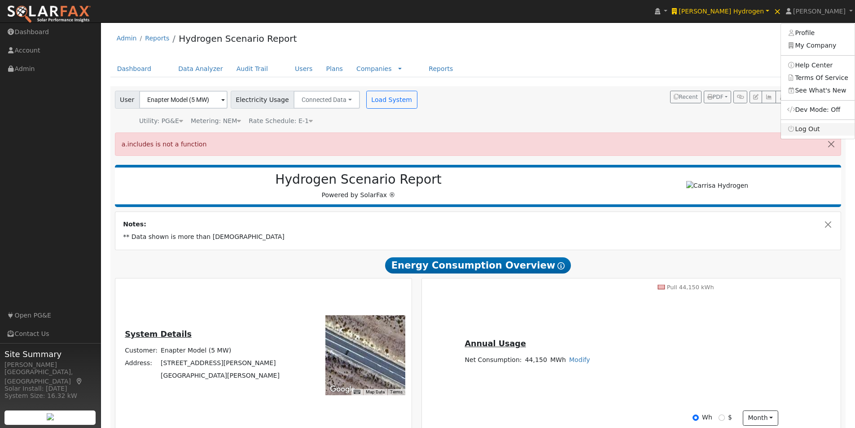
click at [811, 132] on link "Log Out" at bounding box center [818, 129] width 74 height 13
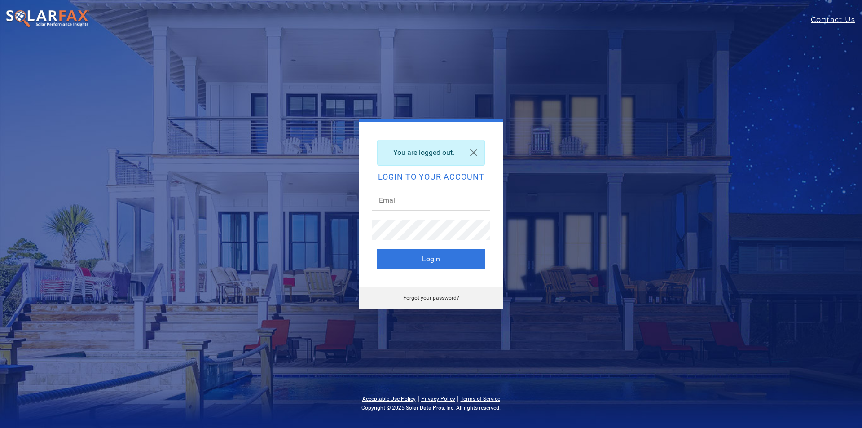
type input "[PERSON_NAME][EMAIL_ADDRESS][DOMAIN_NAME]"
click at [407, 257] on button "Login" at bounding box center [431, 259] width 108 height 20
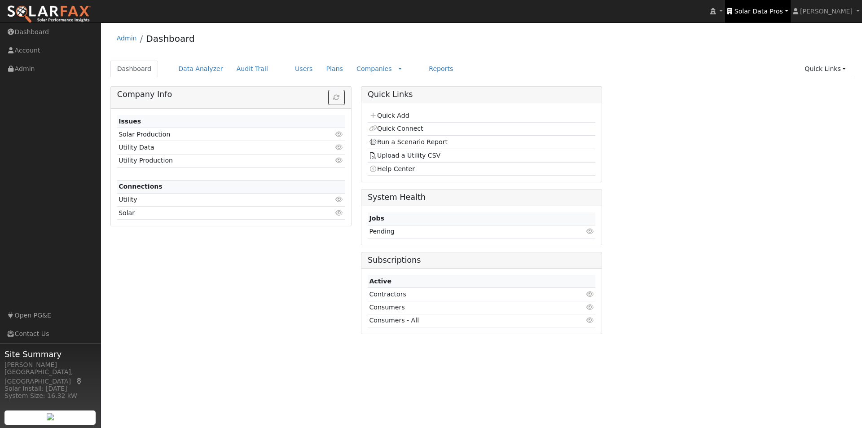
click at [762, 10] on span "Solar Data Pros" at bounding box center [758, 11] width 48 height 7
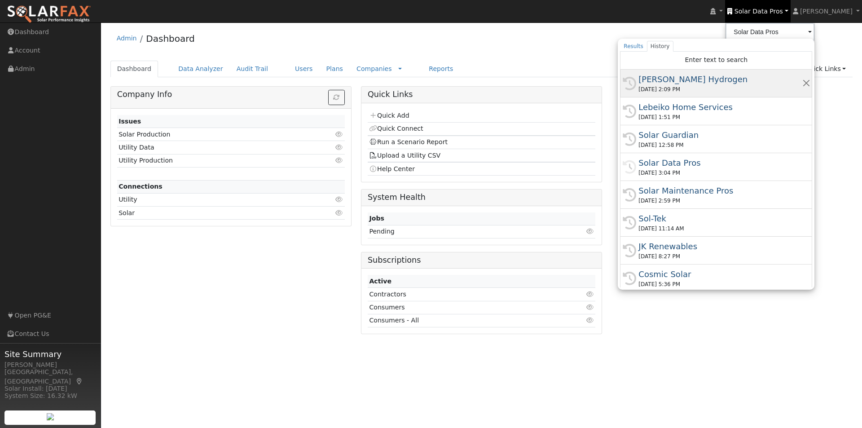
click at [672, 78] on div "[PERSON_NAME] Hydrogen" at bounding box center [719, 79] width 163 height 12
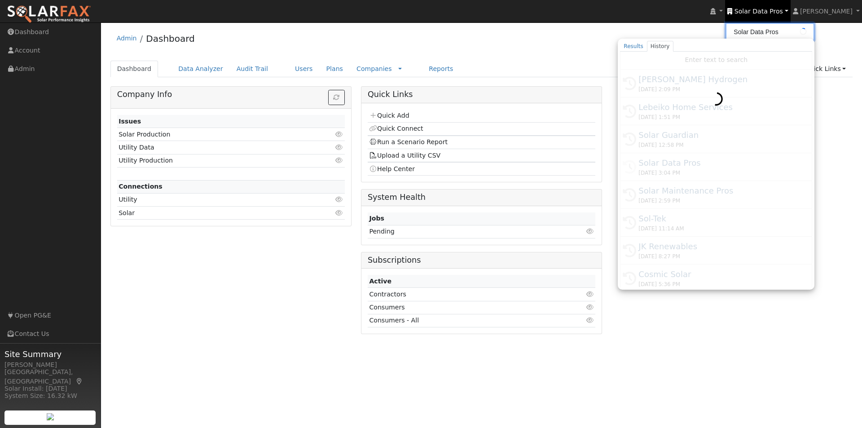
type input "[PERSON_NAME] Hydrogen"
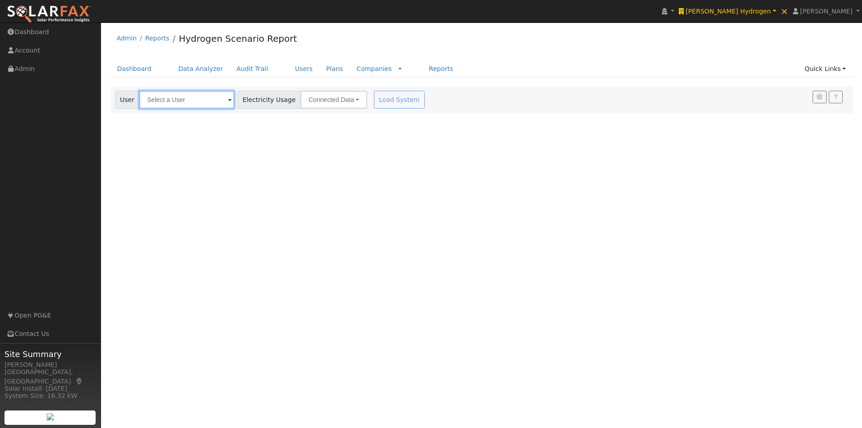
drag, startPoint x: 208, startPoint y: 100, endPoint x: 205, endPoint y: 87, distance: 13.3
click at [207, 96] on input "text" at bounding box center [186, 100] width 95 height 18
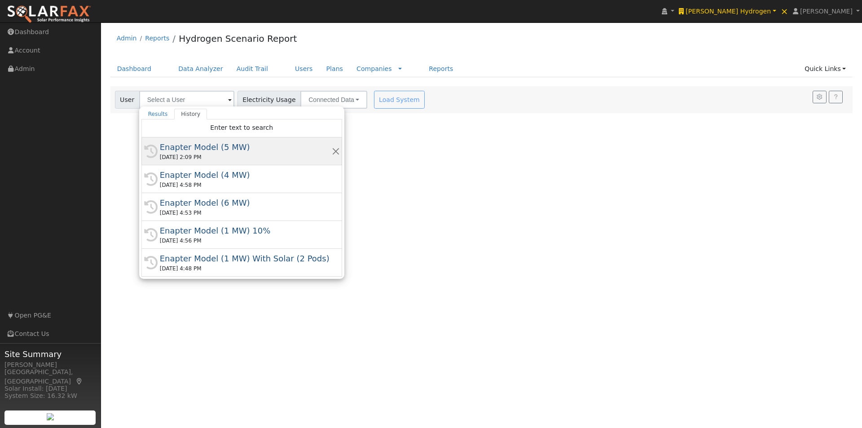
click at [179, 151] on div "Enapter Model (5 MW)" at bounding box center [246, 147] width 172 height 12
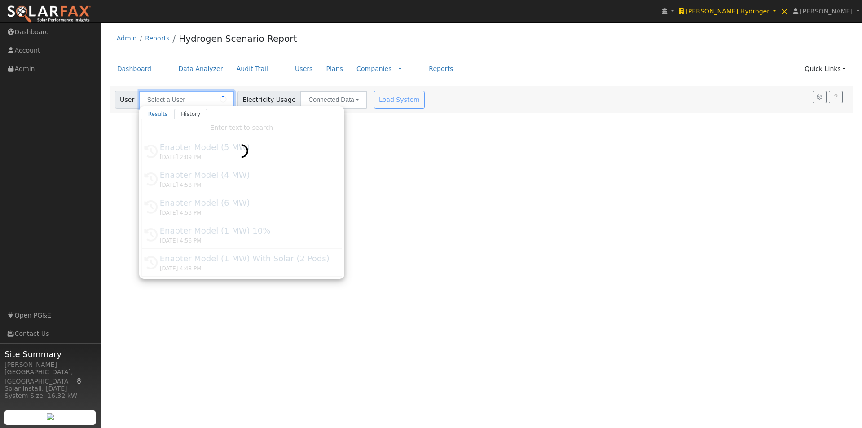
type input "Enapter Model (5 MW)"
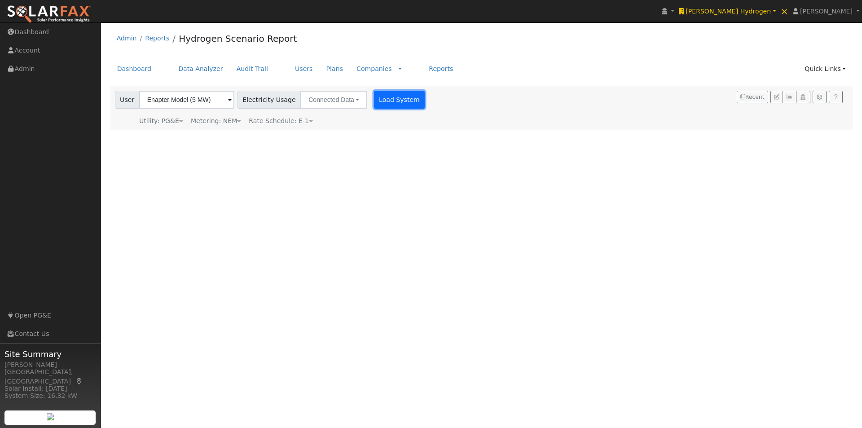
click at [381, 99] on button "Load System" at bounding box center [399, 100] width 51 height 18
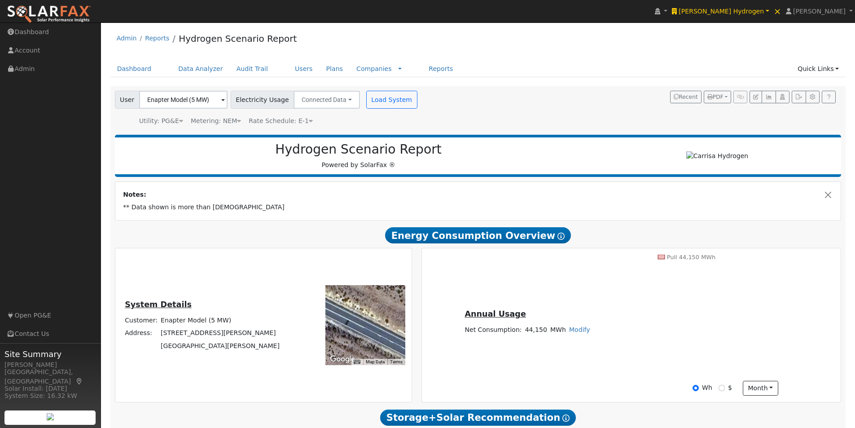
click at [500, 189] on div "Notes: ** Data shown is more than [DEMOGRAPHIC_DATA]" at bounding box center [478, 201] width 726 height 38
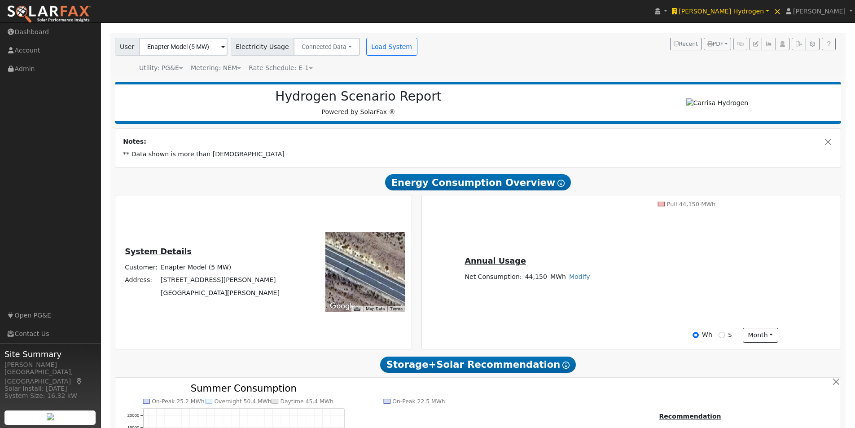
scroll to position [298, 0]
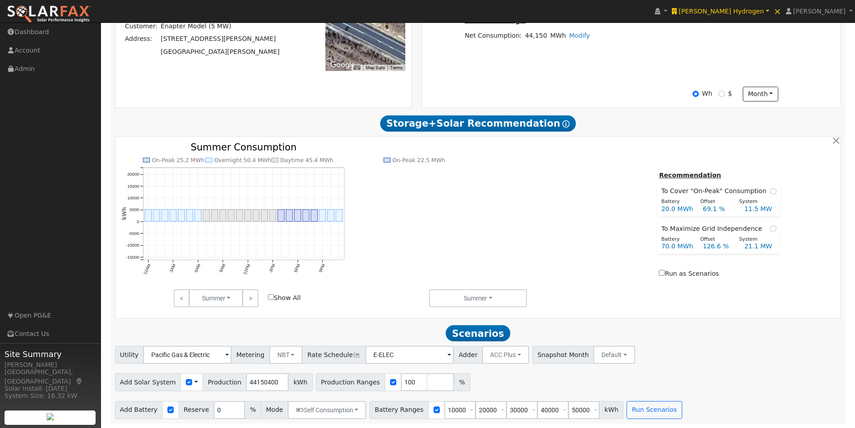
click at [194, 383] on span at bounding box center [196, 381] width 4 height 9
click at [199, 393] on link "Use CSV Data" at bounding box center [219, 397] width 62 height 13
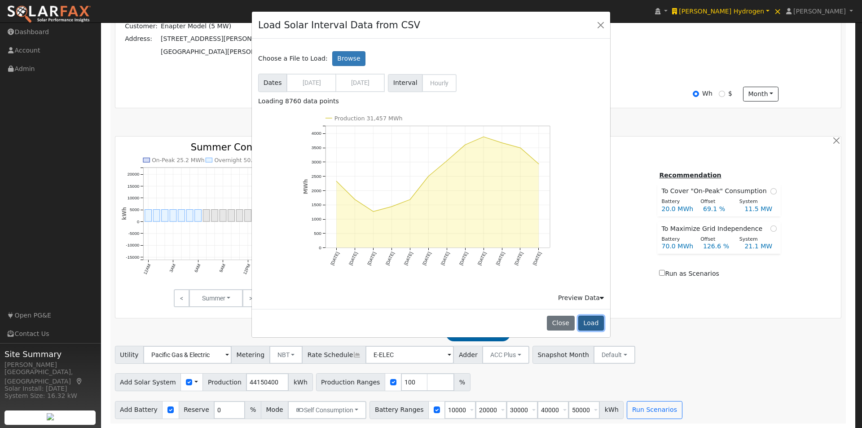
click at [593, 320] on button "Load" at bounding box center [591, 323] width 26 height 15
type input "31456828"
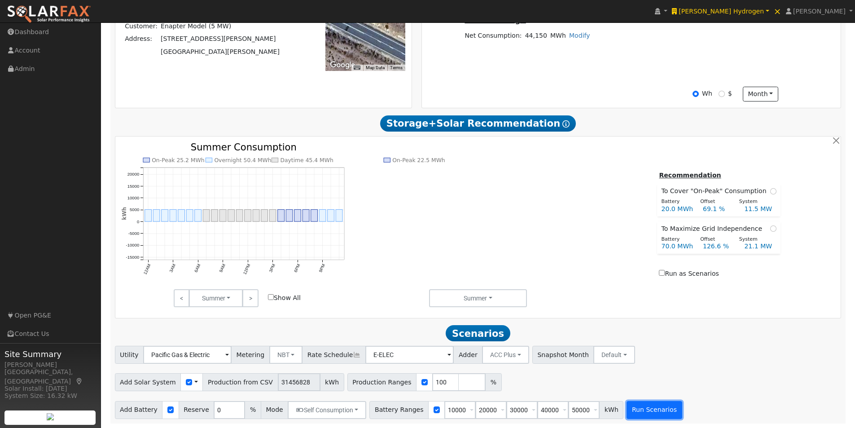
click at [639, 411] on button "Run Scenarios" at bounding box center [654, 410] width 55 height 18
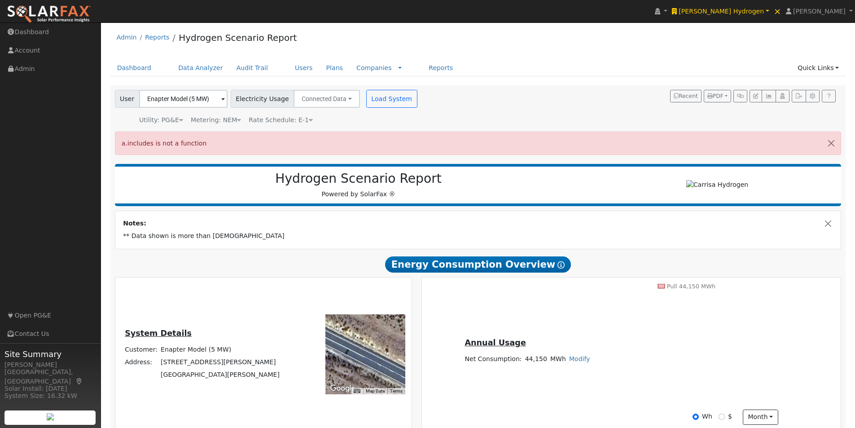
scroll to position [0, 0]
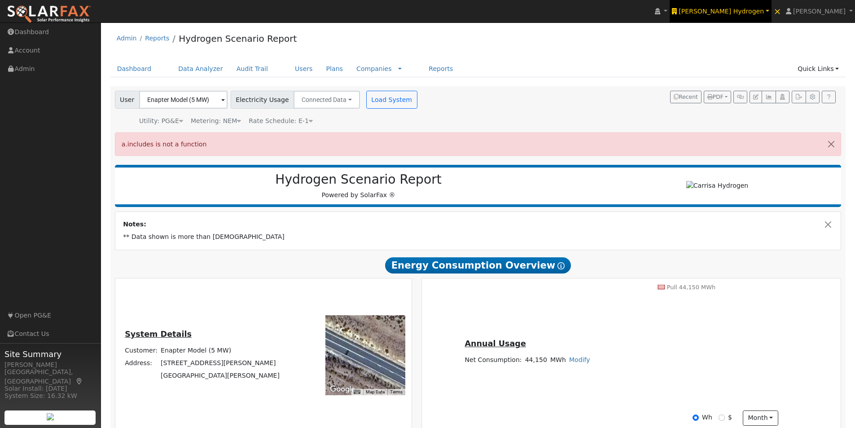
click at [759, 8] on span "Carrisa Hydrogen" at bounding box center [721, 11] width 85 height 7
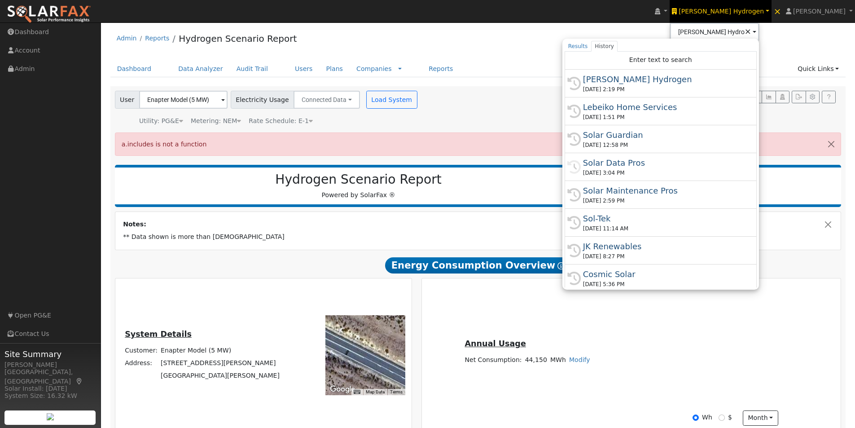
click at [529, 50] on div "Admin Reports Hydrogen Scenario Report" at bounding box center [478, 40] width 736 height 27
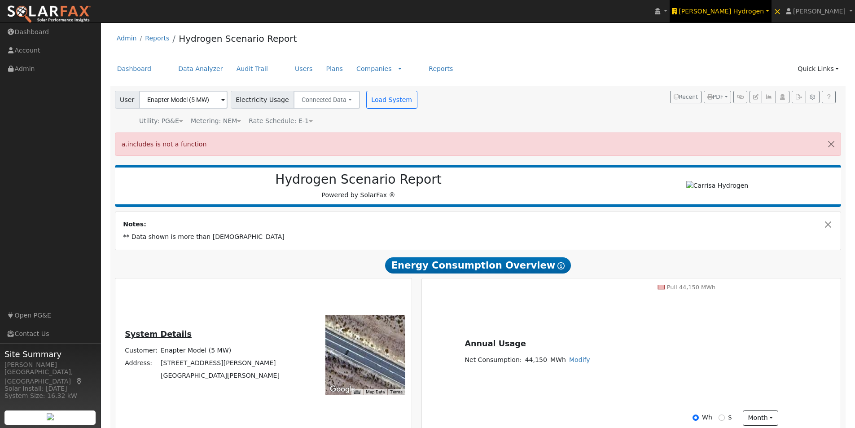
click at [750, 11] on span "Carrisa Hydrogen" at bounding box center [721, 11] width 85 height 7
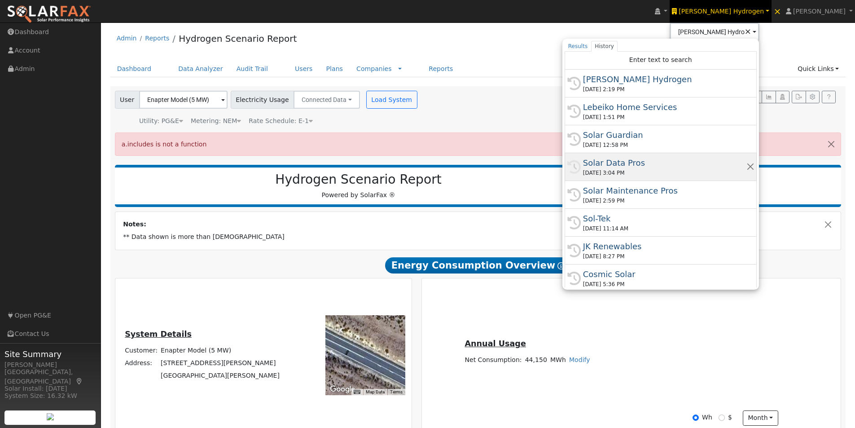
click at [651, 164] on div "Solar Data Pros" at bounding box center [664, 163] width 163 height 12
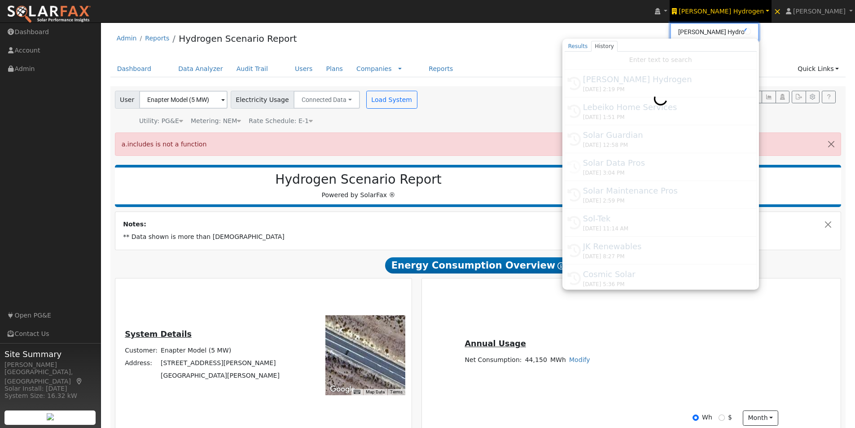
type input "Solar Data Pros"
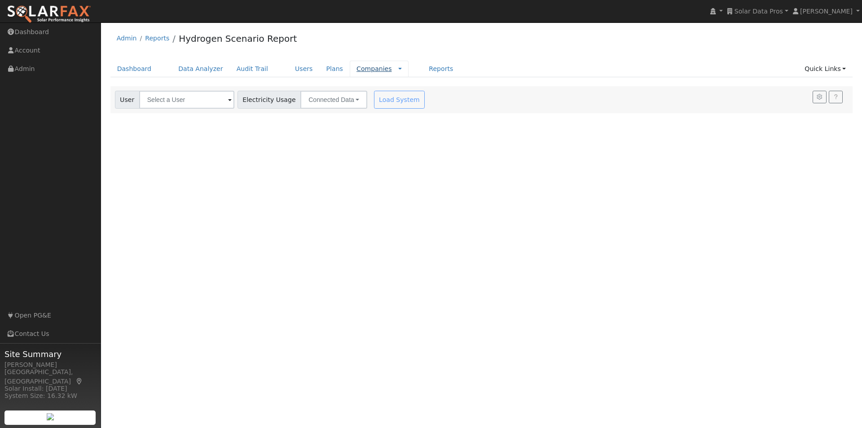
click at [356, 68] on link "Companies" at bounding box center [373, 68] width 35 height 7
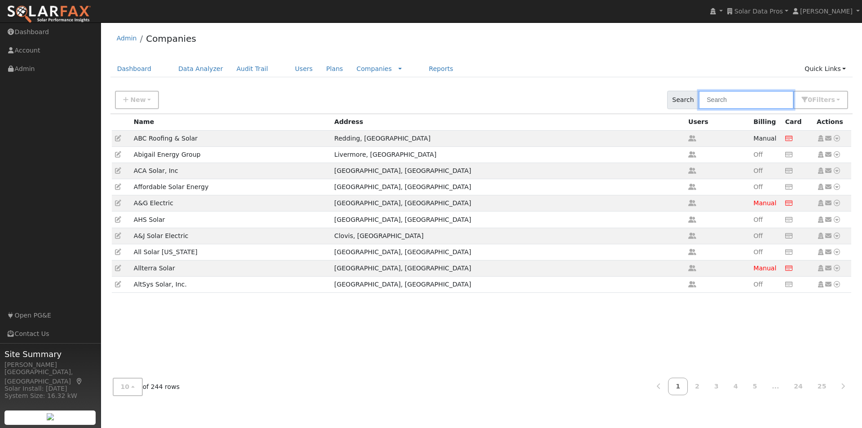
click at [733, 97] on input "text" at bounding box center [745, 100] width 95 height 18
type input "p"
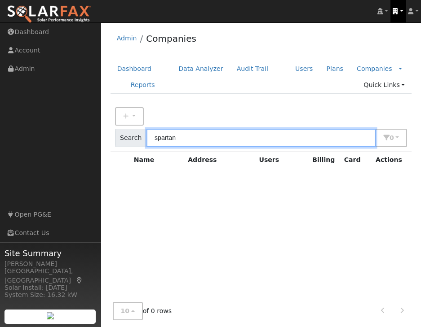
type input "spartan"
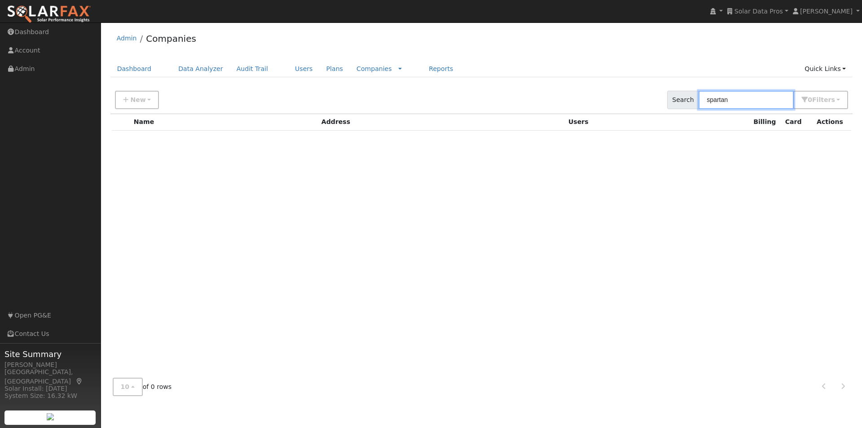
drag, startPoint x: 743, startPoint y: 104, endPoint x: 656, endPoint y: 102, distance: 86.7
click at [656, 102] on div "New Add Company Quick Setup Company Search spartan 0 Filter s Include Inactive …" at bounding box center [481, 98] width 745 height 31
click at [356, 65] on link "Companies" at bounding box center [373, 68] width 35 height 7
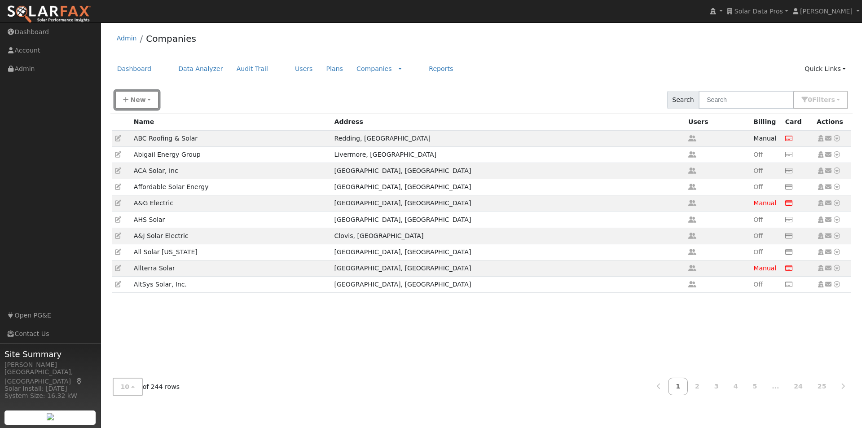
click at [127, 99] on icon "button" at bounding box center [125, 99] width 5 height 6
click at [151, 122] on link "Add Company" at bounding box center [156, 120] width 83 height 13
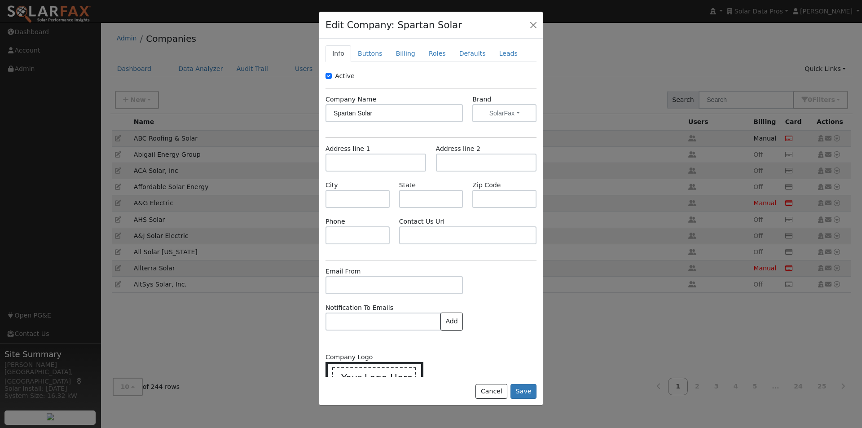
type input "Spartan Solar"
click at [355, 163] on input "text" at bounding box center [375, 162] width 101 height 18
paste input "2699 Lee Rd #300, Winter Park, FL 32789"
type input "2699 Lee Road"
type input "Winter Park"
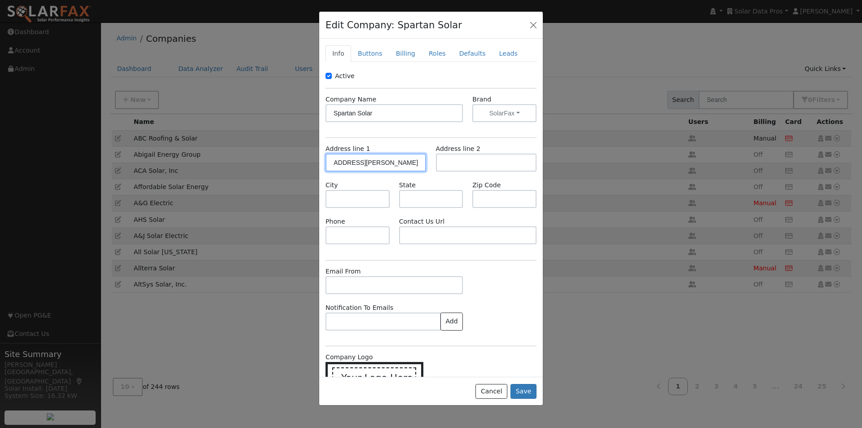
type input "FL"
type input "32789"
drag, startPoint x: 458, startPoint y: 170, endPoint x: 455, endPoint y: 153, distance: 17.3
click at [458, 169] on input "text" at bounding box center [486, 162] width 101 height 18
type input "#300"
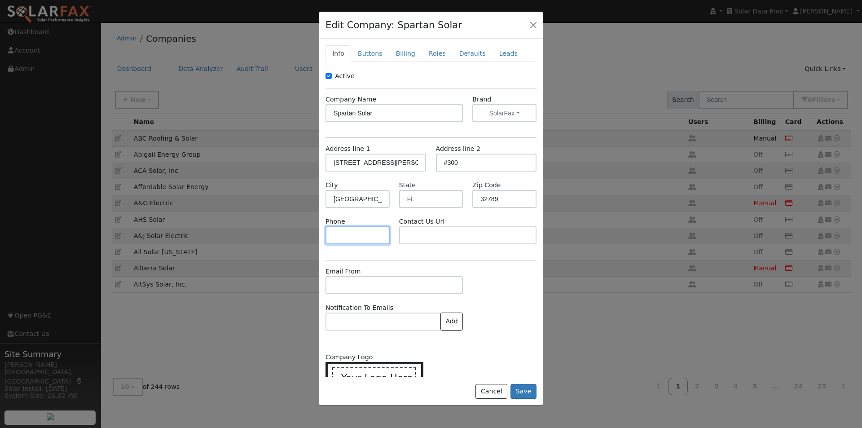
click at [343, 229] on input "text" at bounding box center [357, 235] width 64 height 18
click at [367, 238] on input "text" at bounding box center [357, 235] width 64 height 18
paste input "(321) 486-8887"
type input "(321) 486-8887"
click at [471, 234] on input "text" at bounding box center [467, 235] width 137 height 18
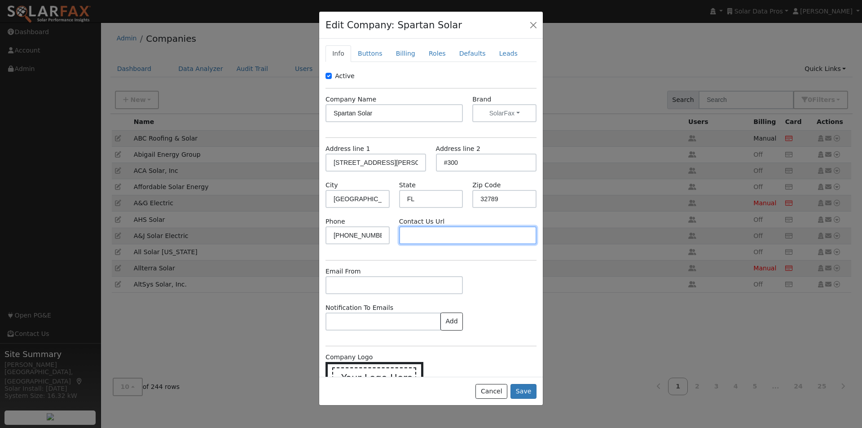
paste input "https://www.spartansolar.earth/"
type input "https://www.spartansolar.earth/"
drag, startPoint x: 491, startPoint y: 393, endPoint x: 507, endPoint y: 334, distance: 60.4
click at [491, 391] on button "Cancel" at bounding box center [491, 391] width 32 height 15
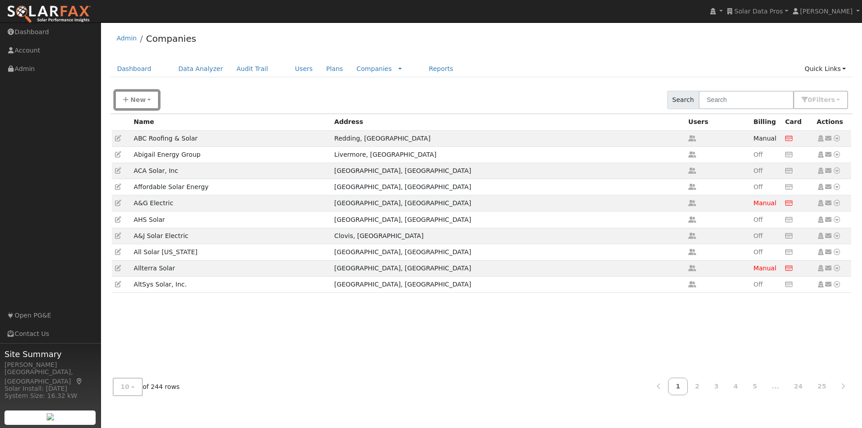
click at [139, 102] on span "New" at bounding box center [137, 99] width 15 height 7
drag, startPoint x: 132, startPoint y: 140, endPoint x: 276, endPoint y: 117, distance: 145.4
click at [132, 140] on link "Quick Setup Company" at bounding box center [156, 139] width 83 height 13
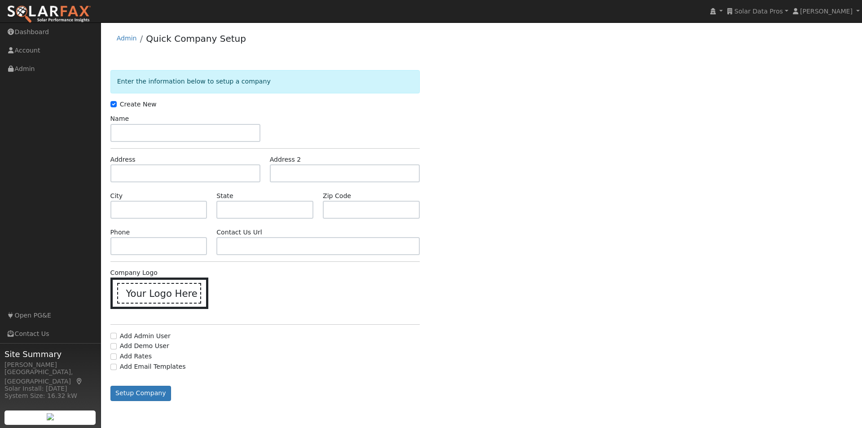
click at [191, 131] on input "text" at bounding box center [185, 133] width 150 height 18
type input "Spartan Solar"
click at [199, 171] on input "text" at bounding box center [185, 173] width 150 height 18
click at [179, 177] on input "text" at bounding box center [185, 173] width 150 height 18
paste input "[STREET_ADDRESS][PERSON_NAME]"
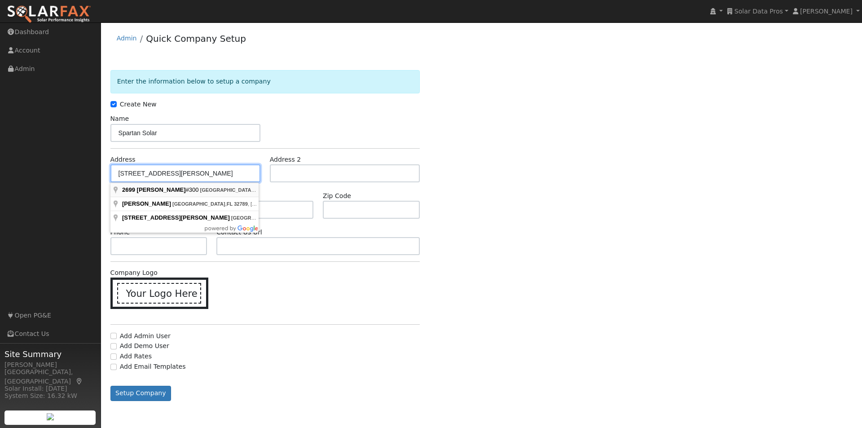
type input "[STREET_ADDRESS][PERSON_NAME]"
type input "[GEOGRAPHIC_DATA]"
type input "FL"
type input "32789"
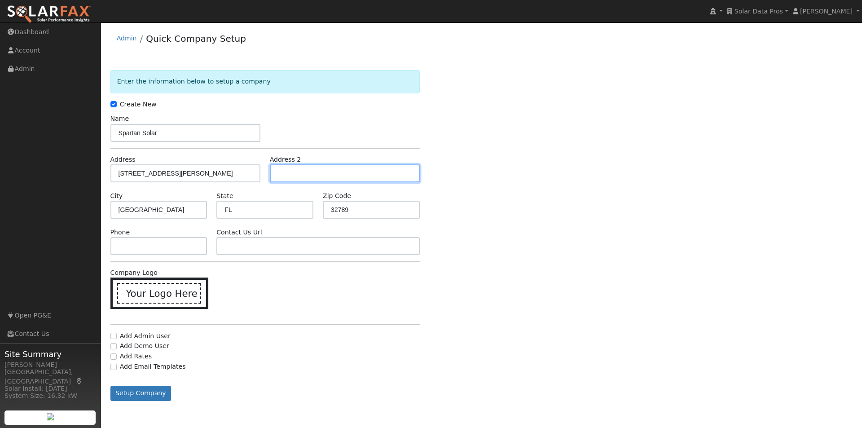
drag, startPoint x: 317, startPoint y: 171, endPoint x: 428, endPoint y: 176, distance: 110.6
click at [318, 170] on input "text" at bounding box center [345, 173] width 150 height 18
paste input "#300,"
type input "#300"
click at [148, 245] on input "text" at bounding box center [158, 246] width 97 height 18
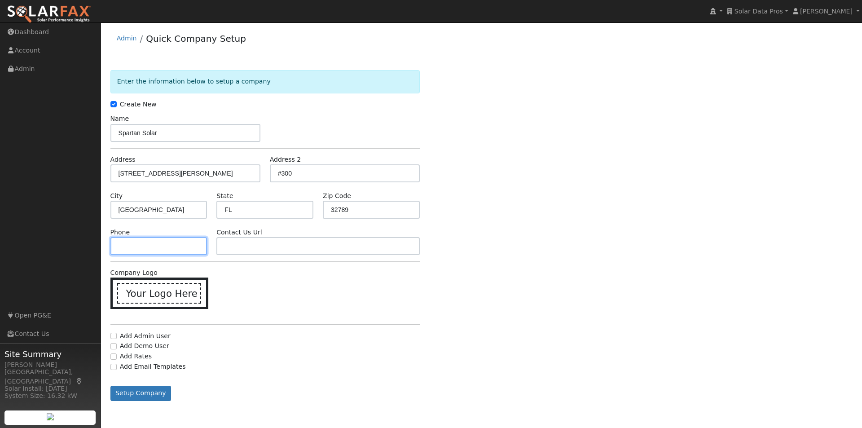
click at [170, 243] on input "text" at bounding box center [158, 246] width 97 height 18
paste input "[PHONE_NUMBER]"
type input "[PHONE_NUMBER]"
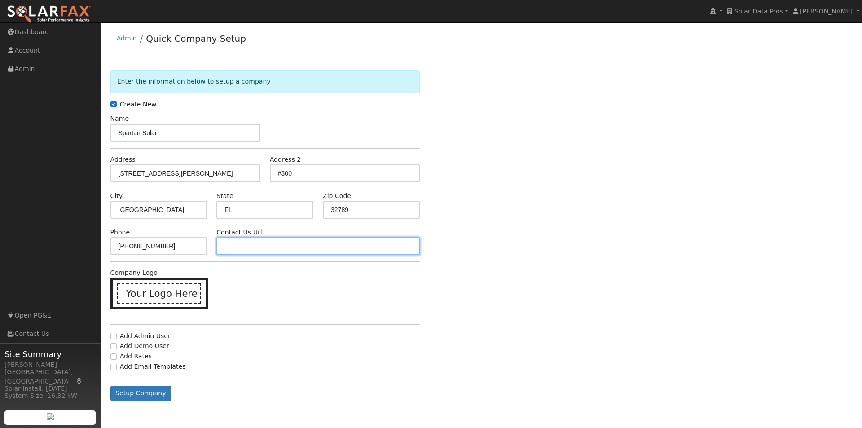
click at [300, 252] on input "text" at bounding box center [317, 246] width 203 height 18
drag, startPoint x: 267, startPoint y: 243, endPoint x: 336, endPoint y: 261, distance: 70.4
click at [268, 243] on input "text" at bounding box center [317, 246] width 203 height 18
paste input "[URL][DOMAIN_NAME]"
type input "[URL][DOMAIN_NAME]"
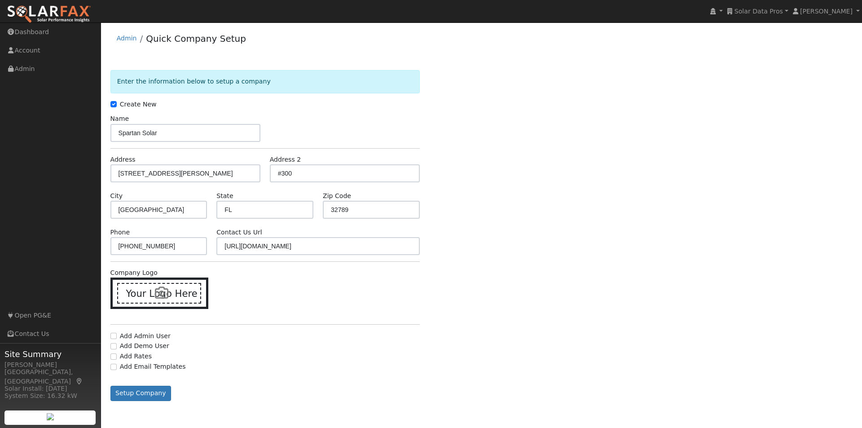
click at [160, 291] on icon at bounding box center [161, 292] width 13 height 13
click at [0, 0] on input "Your Logo Here" at bounding box center [0, 0] width 0 height 0
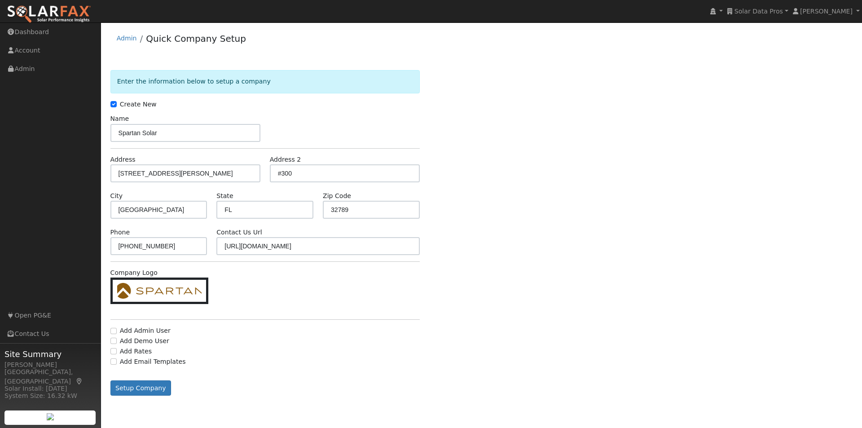
click at [242, 290] on div "Company Logo Change or Remove Image? Upload New Image Remove Image Cancel" at bounding box center [184, 290] width 159 height 45
click at [149, 289] on img at bounding box center [159, 290] width 88 height 15
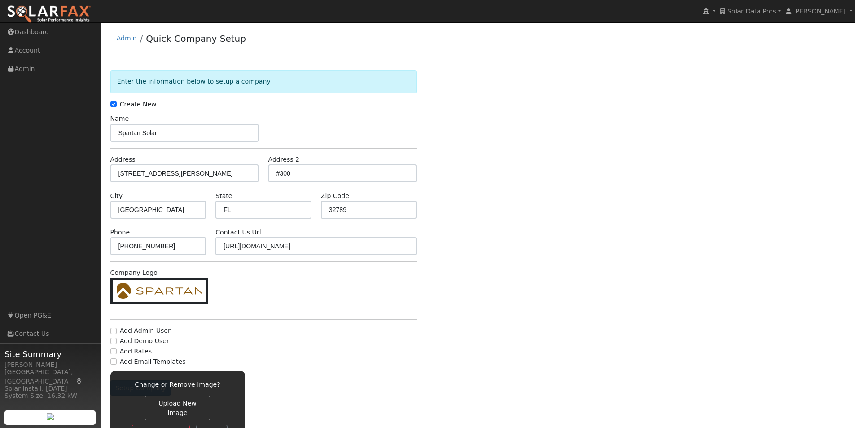
click at [226, 288] on div "Company Logo Change or Remove Image? Upload New Image Remove Image Cancel" at bounding box center [184, 290] width 158 height 45
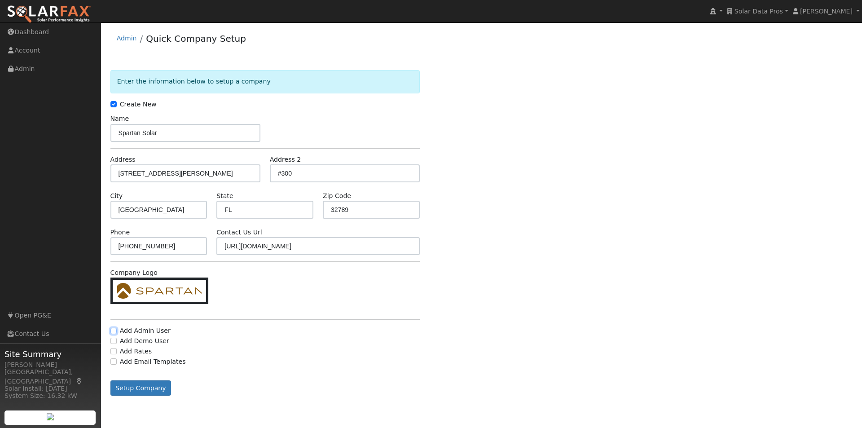
click at [114, 331] on input "Add Admin User" at bounding box center [113, 331] width 6 height 6
checkbox input "true"
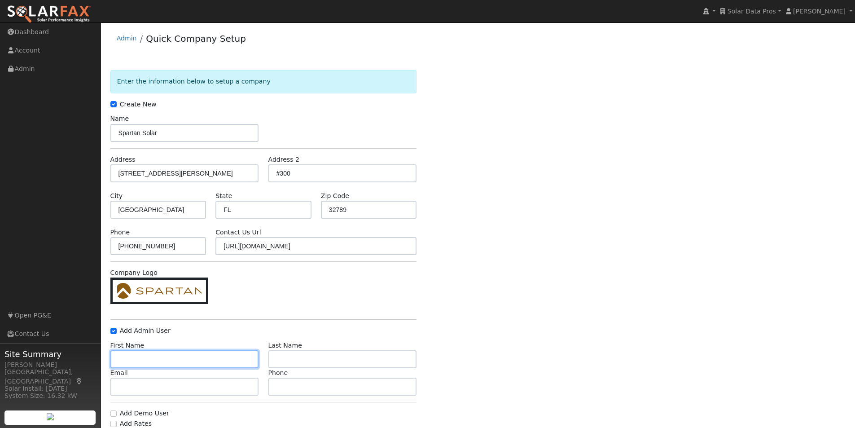
click at [196, 358] on input "text" at bounding box center [184, 359] width 149 height 18
type input "[PERSON_NAME]"
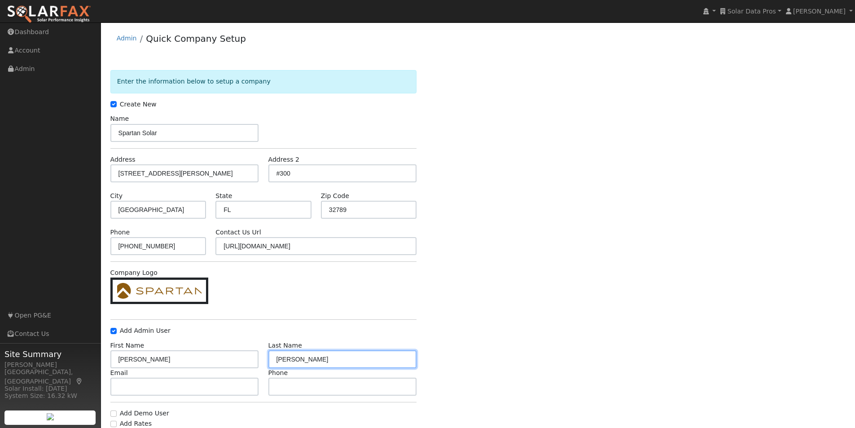
type input "[PERSON_NAME]"
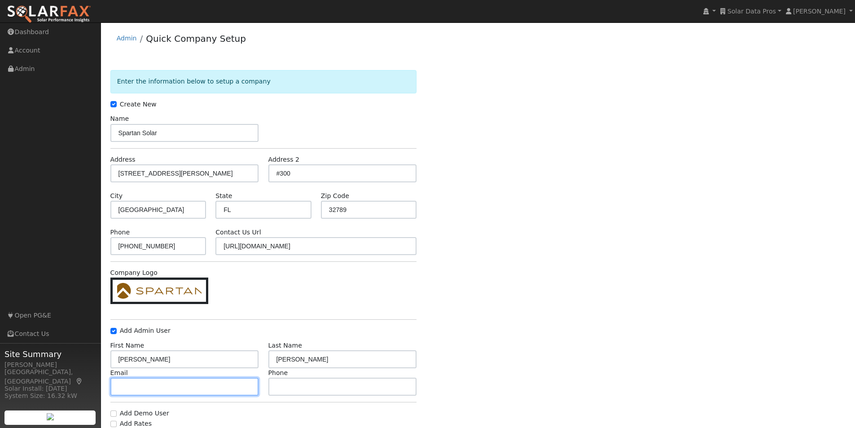
drag, startPoint x: 206, startPoint y: 385, endPoint x: 246, endPoint y: 373, distance: 41.6
click at [206, 386] on input "text" at bounding box center [184, 386] width 149 height 18
paste input "howard.l@carrisahydrogen.com"
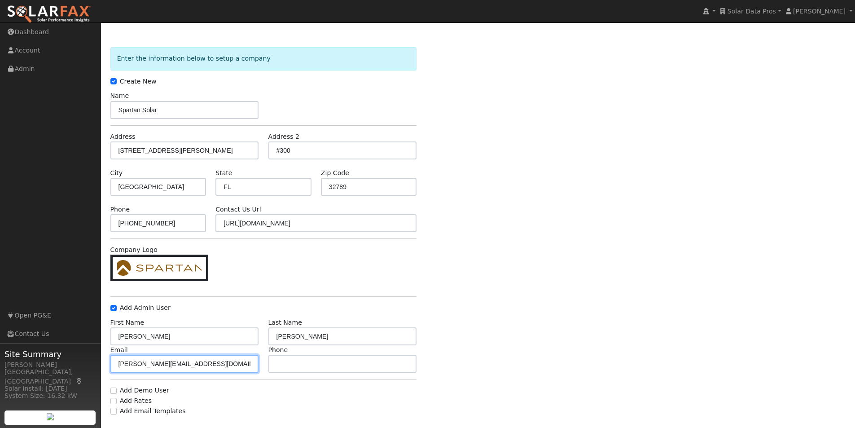
scroll to position [62, 0]
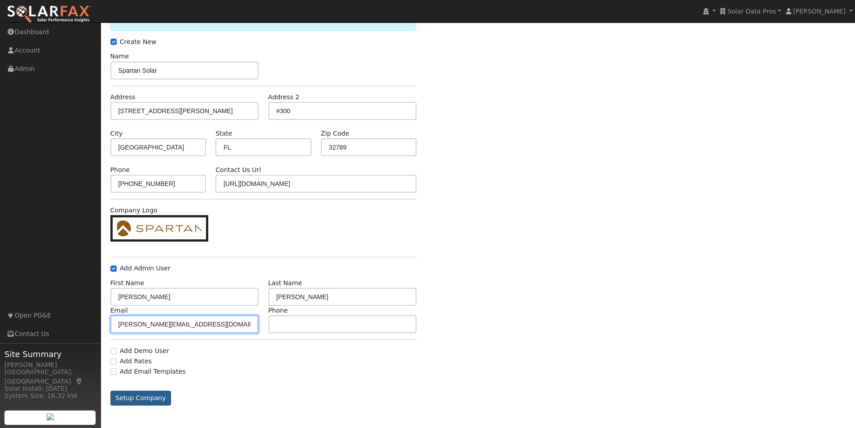
type input "howard.l@carrisahydrogen.com"
drag, startPoint x: 127, startPoint y: 397, endPoint x: 232, endPoint y: 342, distance: 119.2
click at [129, 395] on button "Setup Company" at bounding box center [140, 397] width 61 height 15
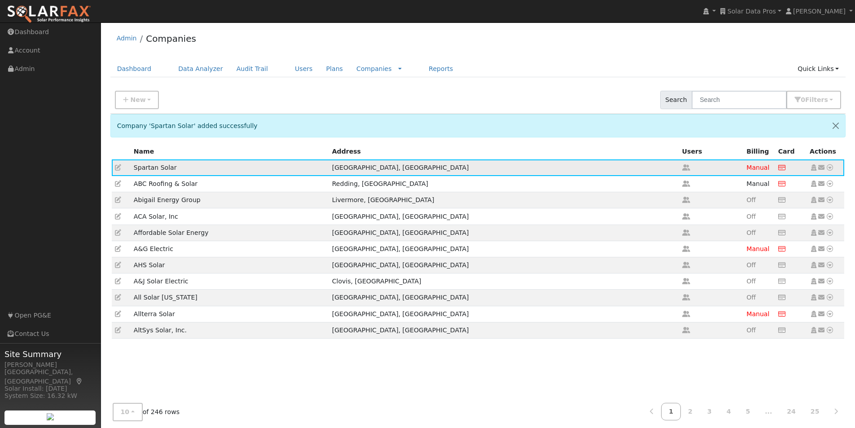
drag, startPoint x: 813, startPoint y: 167, endPoint x: 783, endPoint y: 162, distance: 30.0
click at [811, 167] on icon at bounding box center [814, 167] width 8 height 6
click at [288, 69] on link "Users" at bounding box center [303, 69] width 31 height 17
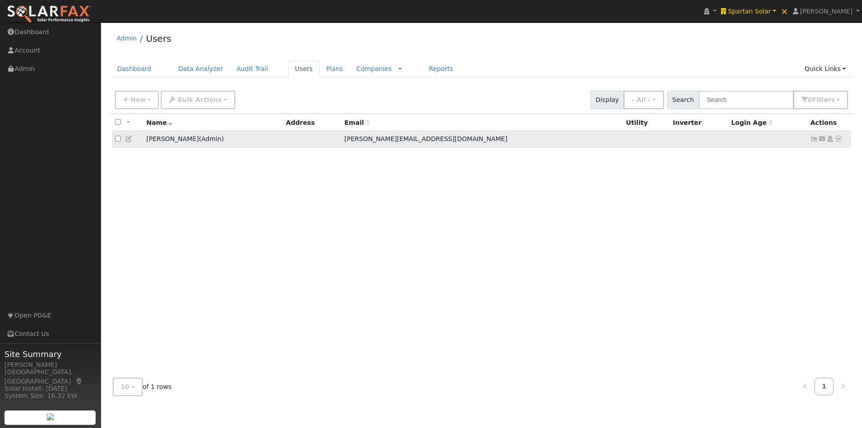
click at [127, 140] on icon at bounding box center [129, 139] width 8 height 6
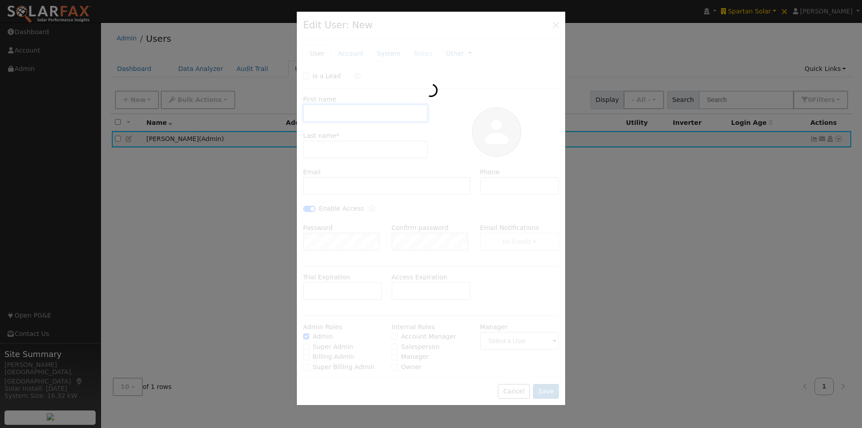
type input "Howard"
type input "Lee"
type input "howard.l@carrisahydrogen.com"
checkbox input "true"
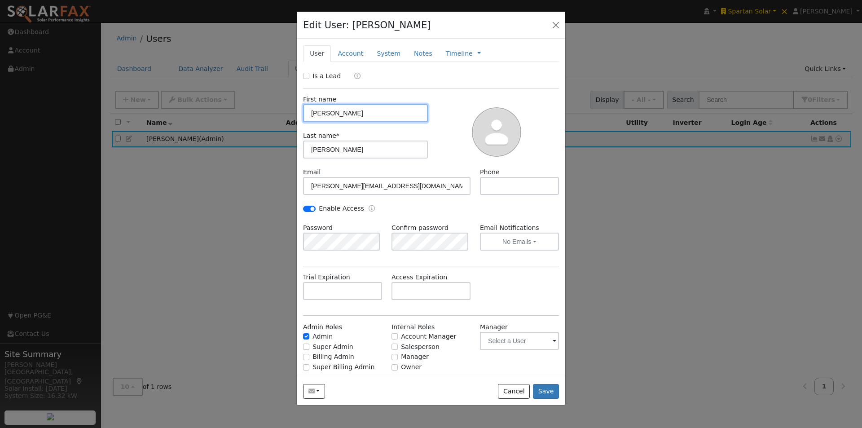
drag, startPoint x: 377, startPoint y: 116, endPoint x: 354, endPoint y: 110, distance: 23.5
click at [309, 111] on input "Howard" at bounding box center [365, 113] width 125 height 18
drag, startPoint x: 512, startPoint y: 392, endPoint x: 610, endPoint y: 289, distance: 142.9
click at [514, 391] on button "Cancel" at bounding box center [514, 391] width 32 height 15
checkbox input "false"
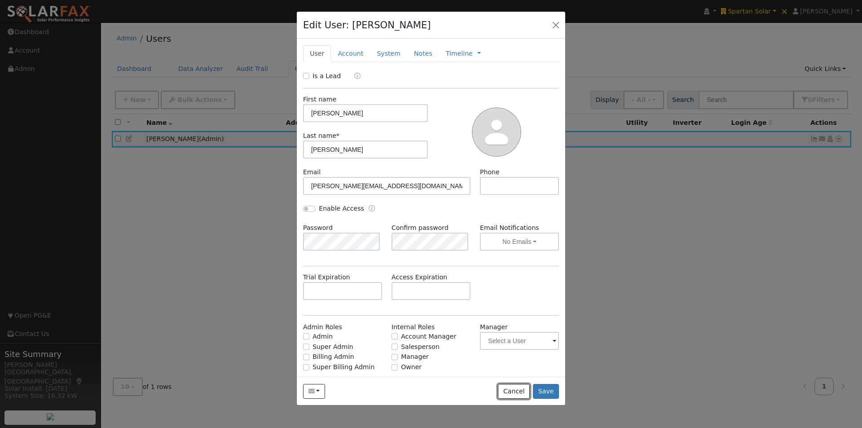
checkbox input "false"
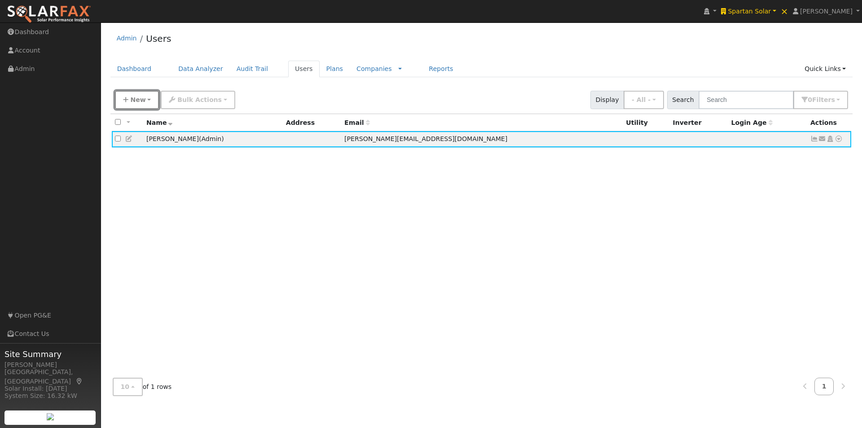
click at [136, 98] on span "New" at bounding box center [137, 99] width 15 height 7
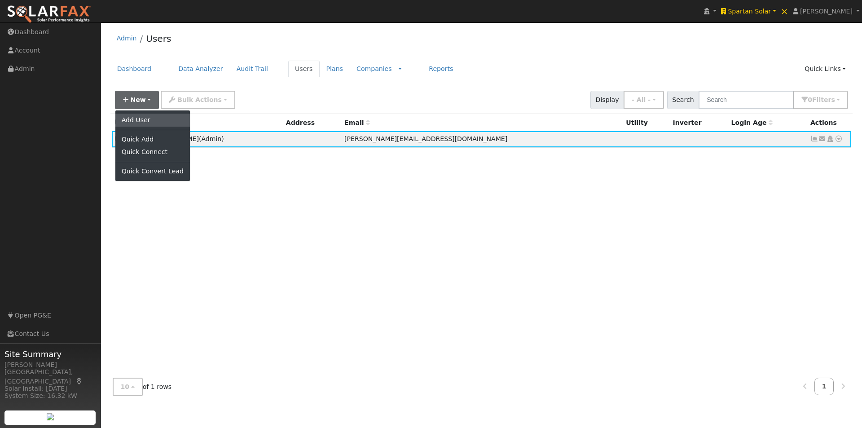
click at [148, 120] on link "Add User" at bounding box center [152, 120] width 75 height 13
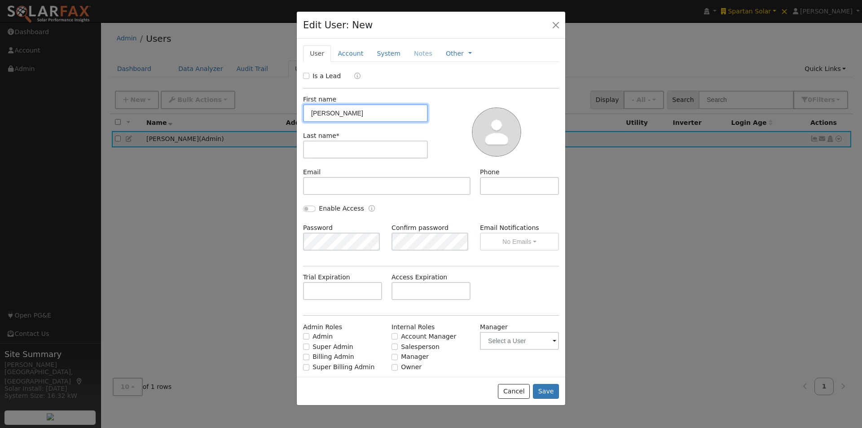
type input "Ali"
type input "Shahin"
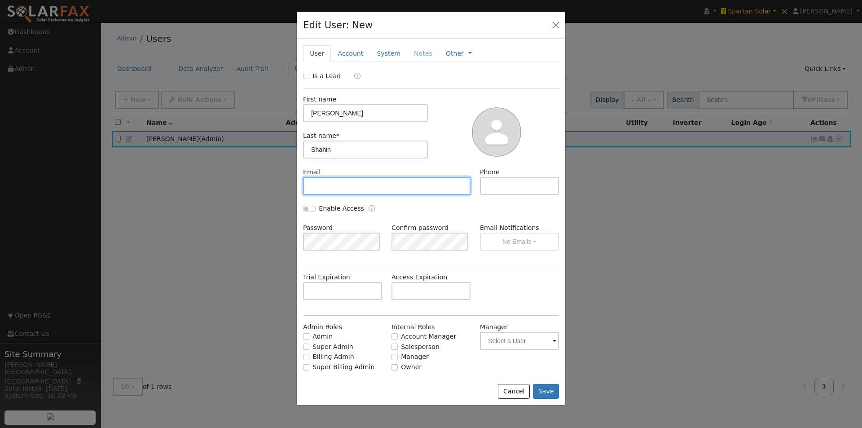
click at [355, 188] on input "text" at bounding box center [386, 186] width 167 height 18
paste input "[EMAIL_ADDRESS][DOMAIN_NAME]"
type input "[EMAIL_ADDRESS][DOMAIN_NAME]"
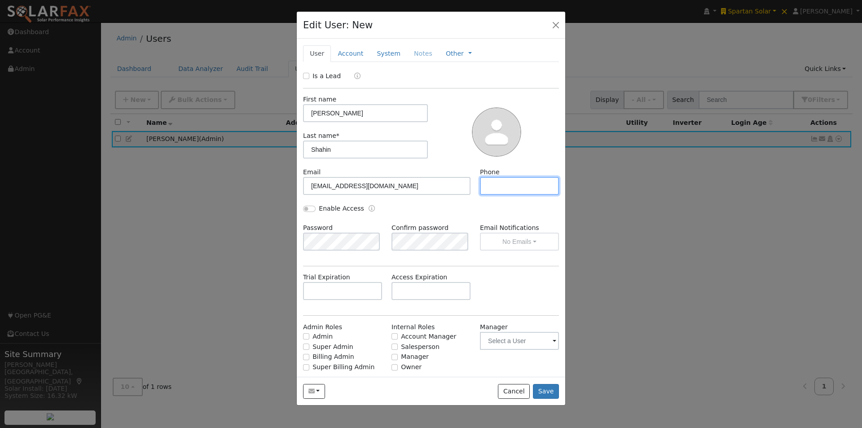
drag, startPoint x: 512, startPoint y: 190, endPoint x: 517, endPoint y: 174, distance: 16.6
click at [513, 187] on input "text" at bounding box center [519, 186] width 79 height 18
type input "904-382-4052"
click at [309, 207] on input "Enable Access" at bounding box center [309, 209] width 13 height 6
checkbox input "true"
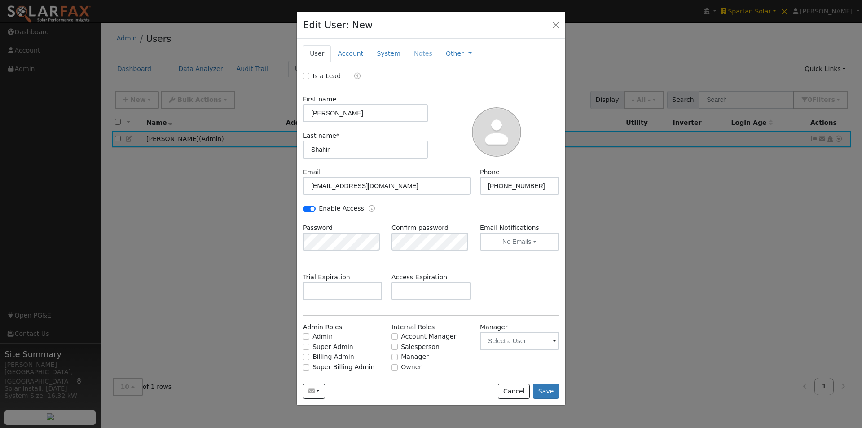
drag, startPoint x: 456, startPoint y: 220, endPoint x: 442, endPoint y: 228, distance: 17.1
click at [456, 220] on div "Enable Access" at bounding box center [430, 213] width 265 height 19
click at [306, 336] on input "Admin" at bounding box center [306, 336] width 6 height 6
checkbox input "true"
click at [391, 347] on input "Salesperson" at bounding box center [394, 346] width 6 height 6
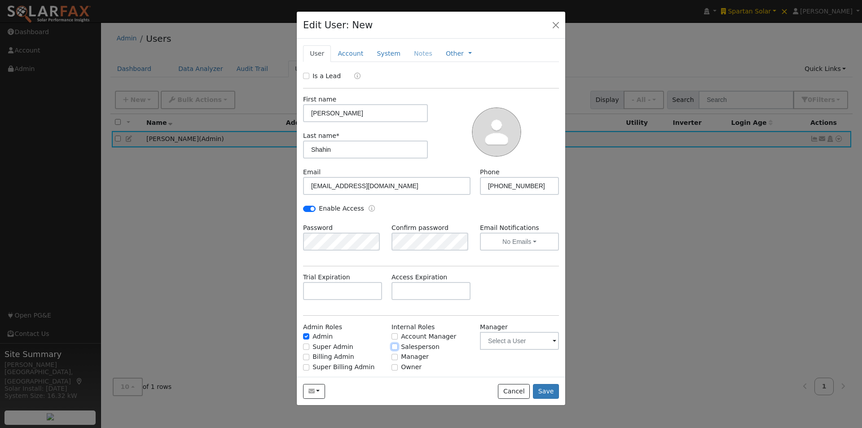
checkbox input "true"
click at [545, 387] on button "Save" at bounding box center [546, 391] width 26 height 15
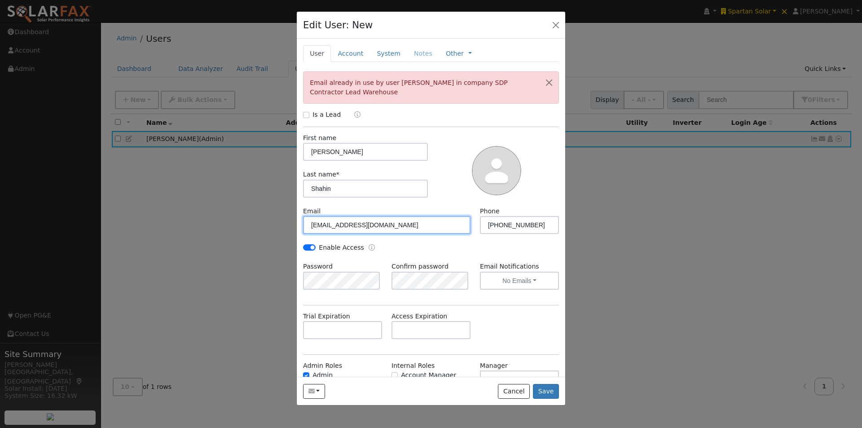
drag, startPoint x: 333, startPoint y: 226, endPoint x: 335, endPoint y: 235, distance: 9.6
click at [336, 227] on input "[EMAIL_ADDRESS][DOMAIN_NAME]" at bounding box center [386, 225] width 167 height 18
type input "ashahin+portal@spartansolar.earth"
click at [549, 391] on button "Save" at bounding box center [546, 391] width 26 height 15
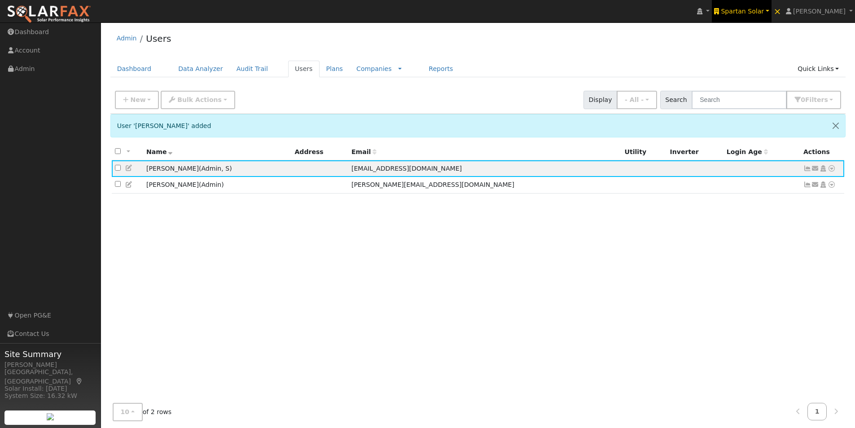
click at [763, 9] on span "Spartan Solar" at bounding box center [742, 11] width 43 height 7
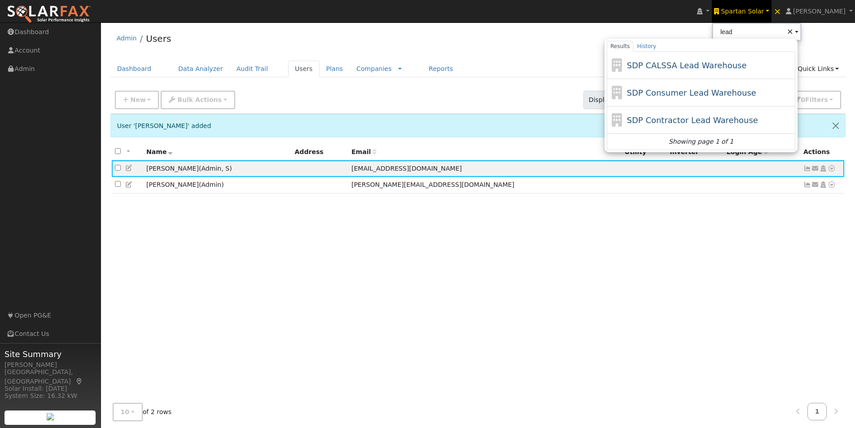
click at [669, 119] on span "SDP Contractor Lead Warehouse" at bounding box center [692, 119] width 131 height 9
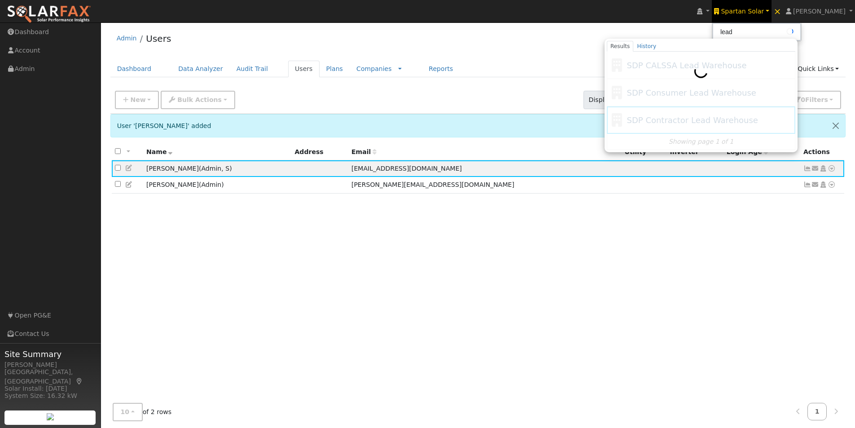
type input "SDP Contractor Lead Warehouse"
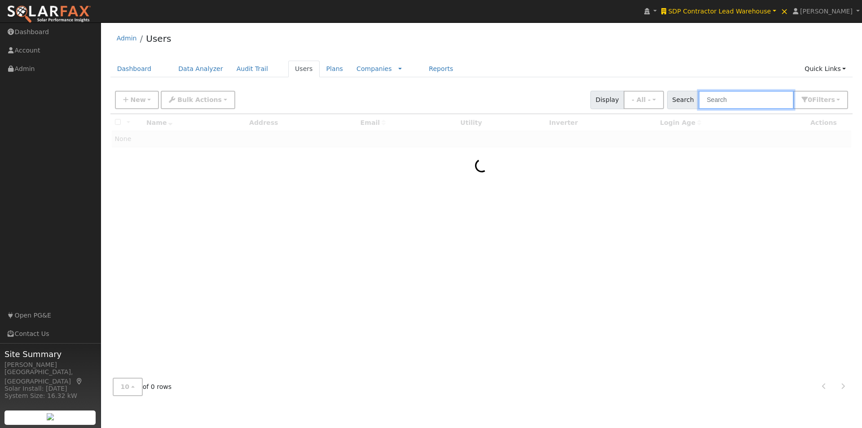
drag, startPoint x: 743, startPoint y: 92, endPoint x: 737, endPoint y: 92, distance: 5.4
click at [740, 92] on input "text" at bounding box center [745, 100] width 95 height 18
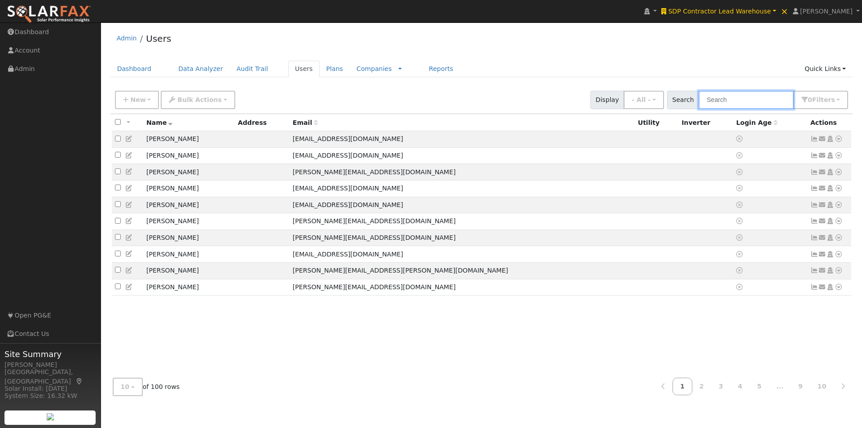
type input "h"
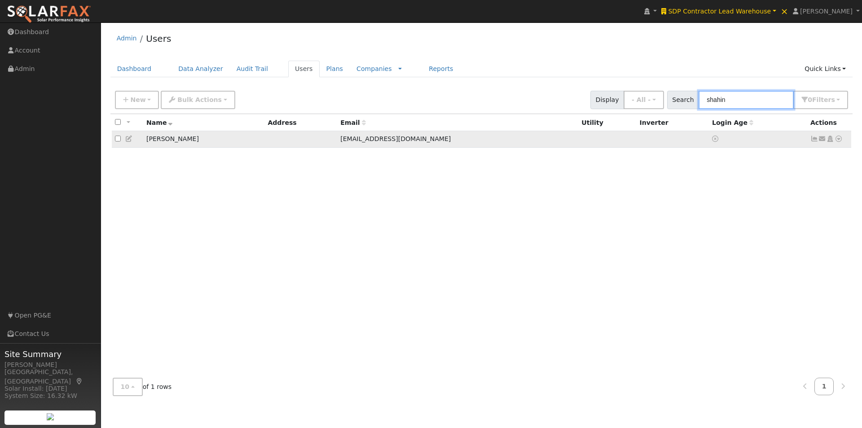
type input "shahin"
click at [837, 139] on icon at bounding box center [838, 139] width 8 height 6
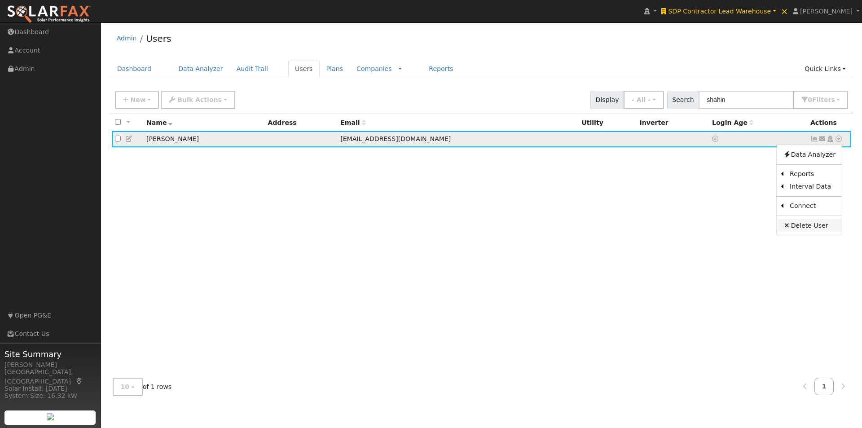
click at [796, 224] on link "Delete User" at bounding box center [808, 225] width 65 height 13
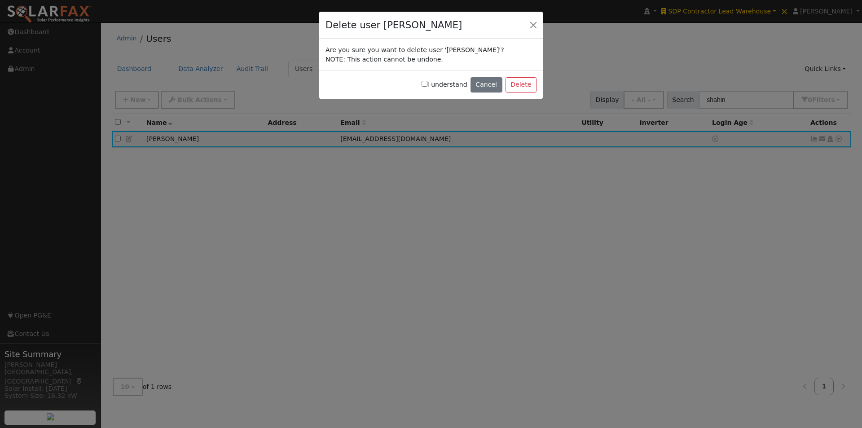
click at [427, 82] on input "I understand" at bounding box center [424, 84] width 6 height 6
checkbox input "true"
click at [527, 83] on button "Delete" at bounding box center [520, 84] width 31 height 15
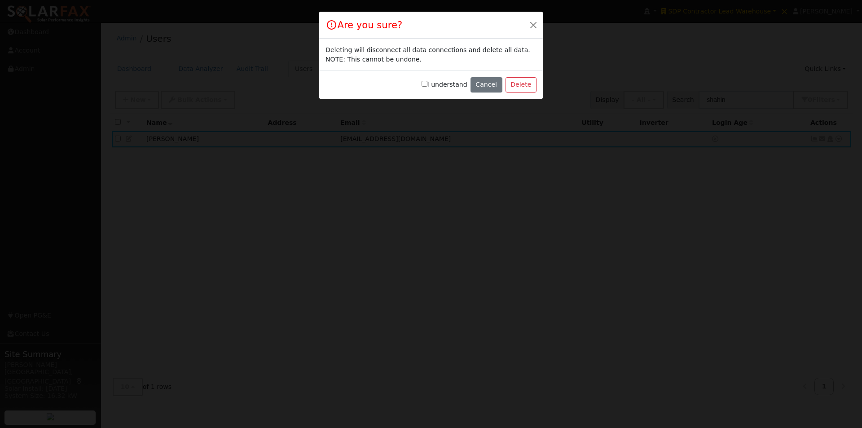
click at [427, 84] on input "I understand" at bounding box center [424, 84] width 6 height 6
checkbox input "true"
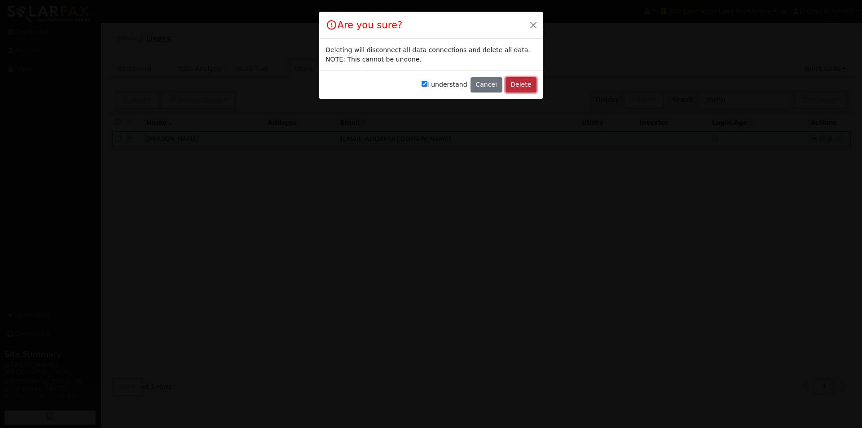
click at [521, 84] on button "Delete" at bounding box center [520, 84] width 31 height 15
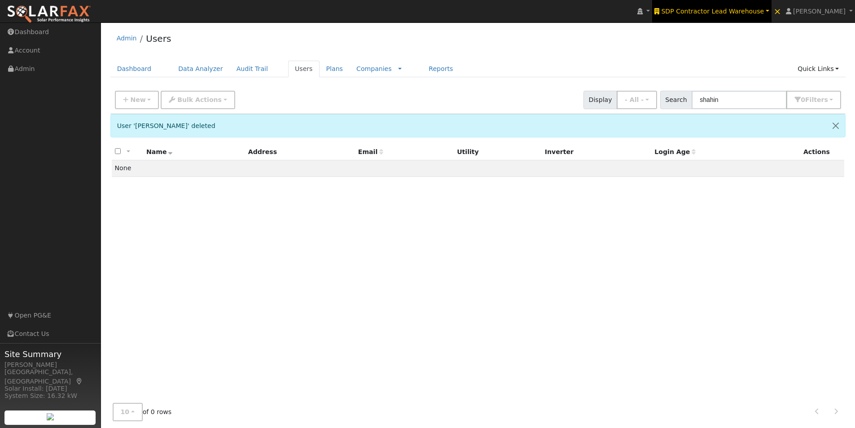
click at [733, 9] on span "SDP Contractor Lead Warehouse" at bounding box center [712, 11] width 103 height 7
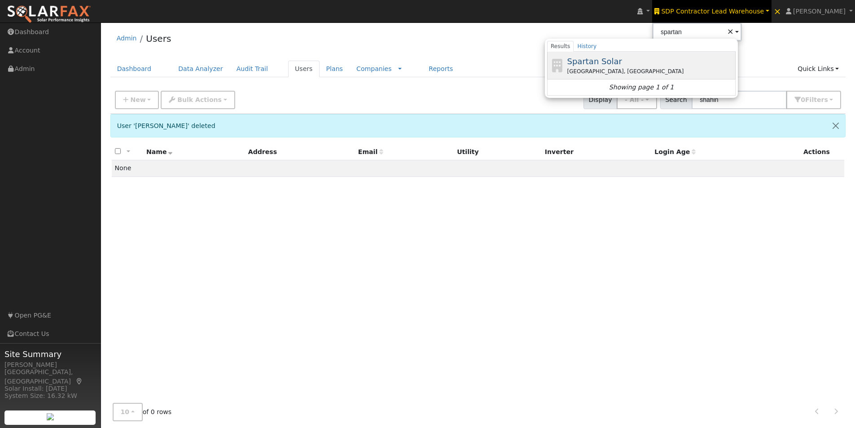
click at [622, 61] on span "Spartan Solar" at bounding box center [594, 61] width 55 height 9
type input "Spartan Solar"
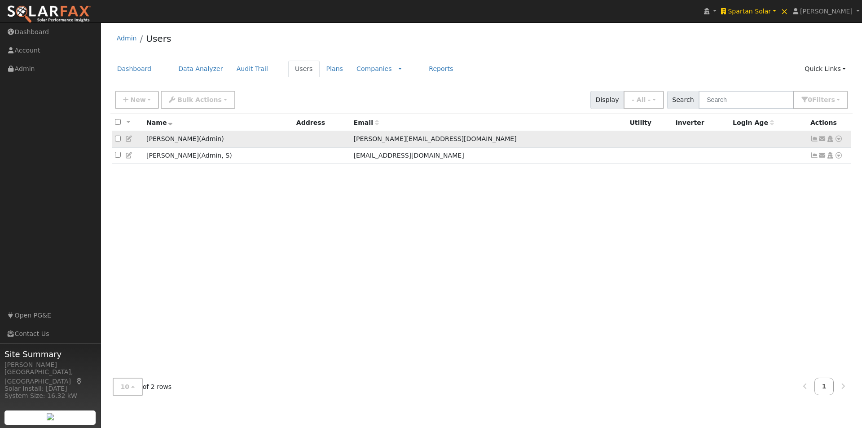
click at [837, 141] on icon at bounding box center [838, 139] width 8 height 6
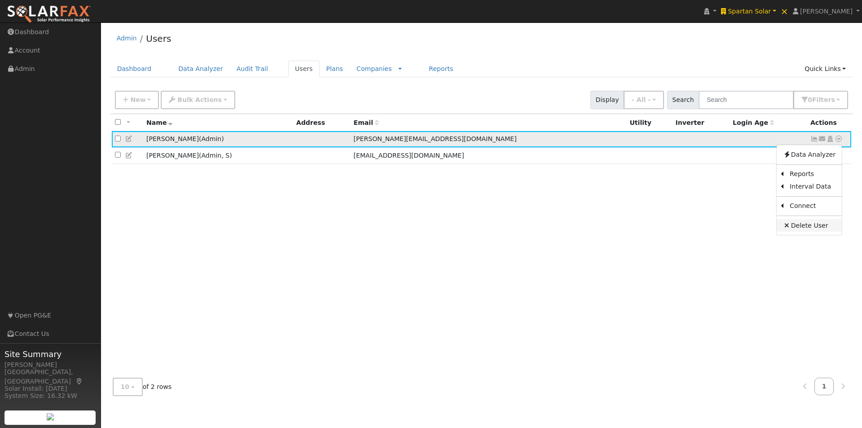
click at [791, 228] on icon at bounding box center [787, 225] width 8 height 6
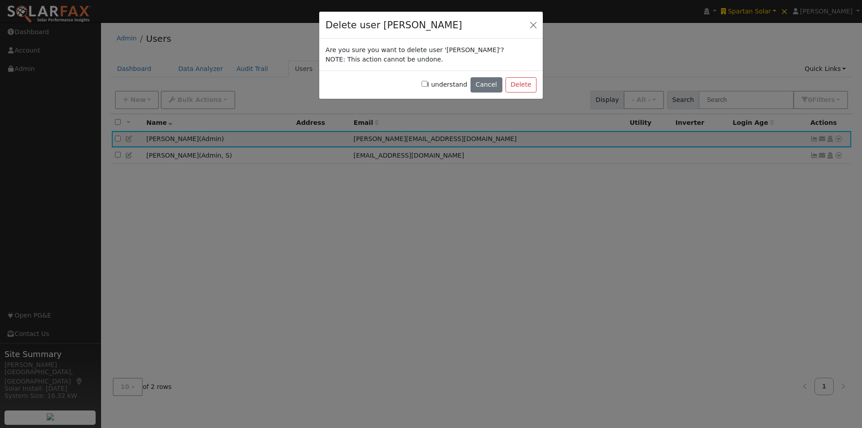
drag, startPoint x: 432, startPoint y: 83, endPoint x: 457, endPoint y: 85, distance: 25.2
click at [427, 83] on input "I understand" at bounding box center [424, 84] width 6 height 6
checkbox input "true"
click at [517, 85] on button "Delete" at bounding box center [520, 84] width 31 height 15
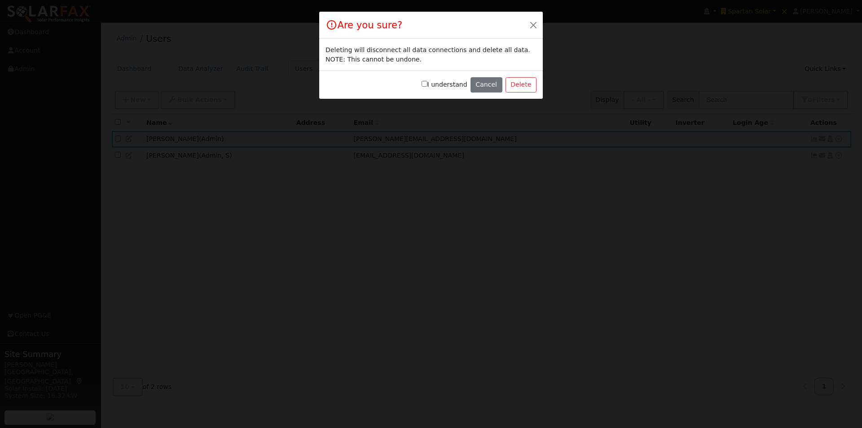
click at [427, 85] on input "I understand" at bounding box center [424, 84] width 6 height 6
checkbox input "true"
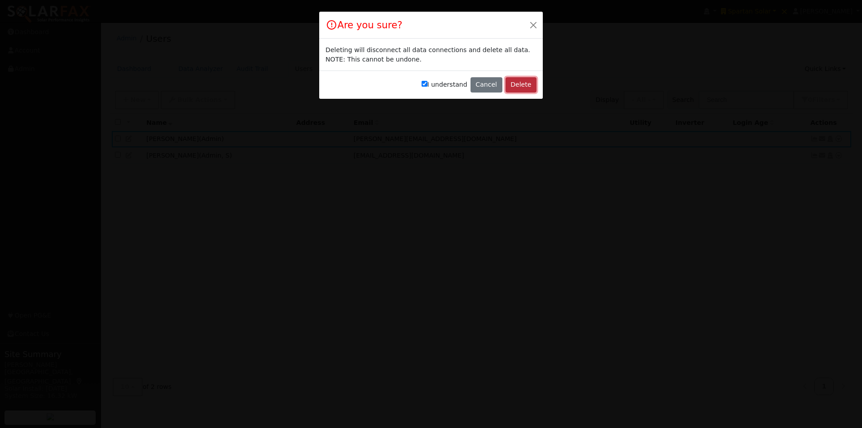
click at [531, 81] on button "Delete" at bounding box center [520, 84] width 31 height 15
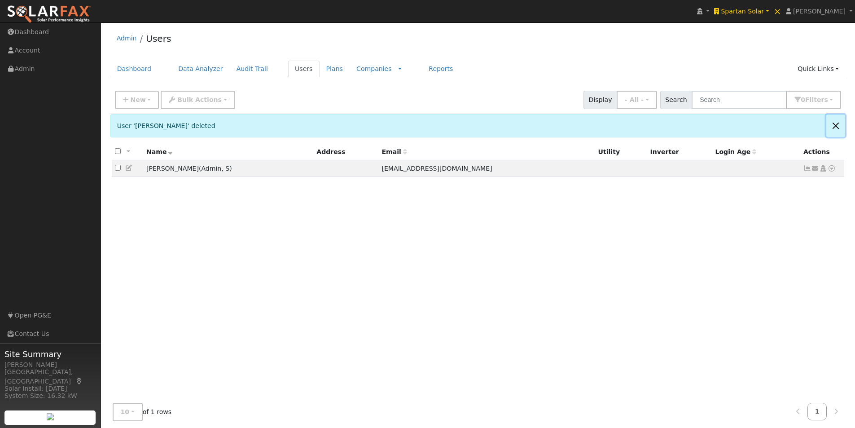
click at [837, 125] on button "Close" at bounding box center [835, 125] width 19 height 22
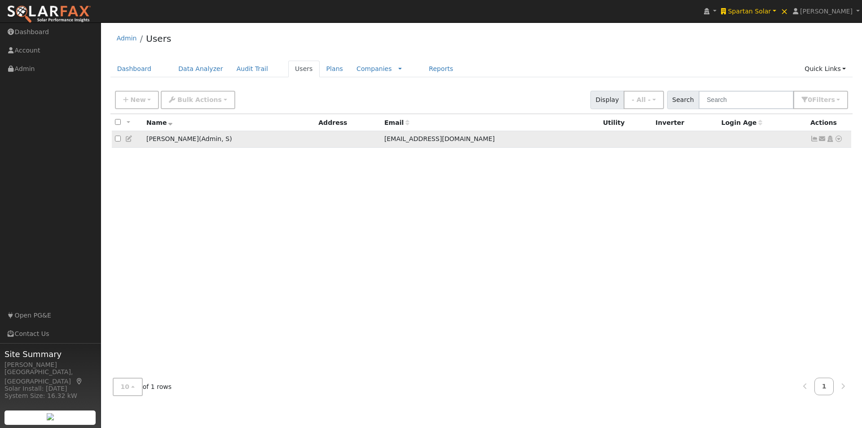
click at [129, 138] on icon at bounding box center [129, 139] width 8 height 6
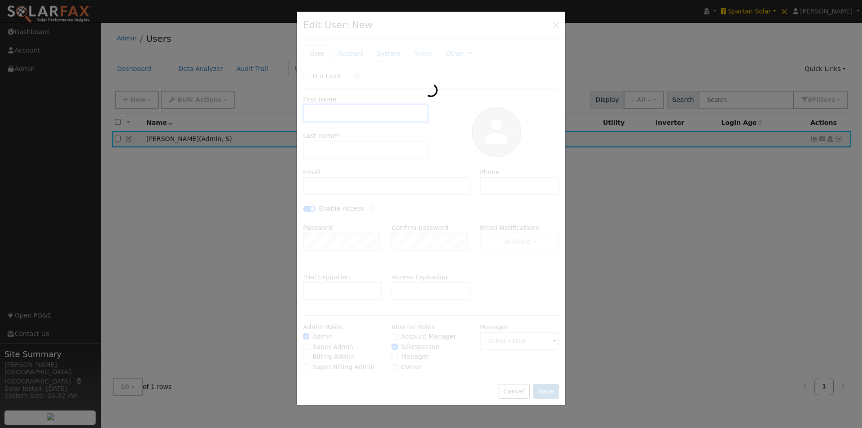
type input "[PERSON_NAME]"
type input "Shahin"
type input "[EMAIL_ADDRESS][DOMAIN_NAME]"
type input "[PHONE_NUMBER]"
checkbox input "true"
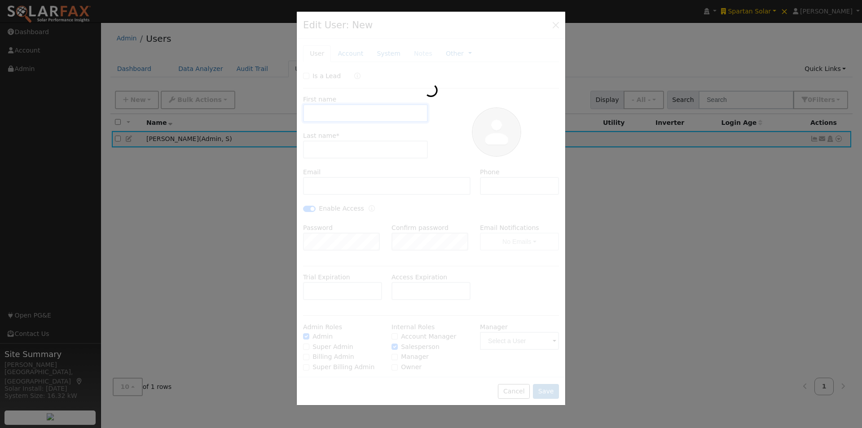
checkbox input "true"
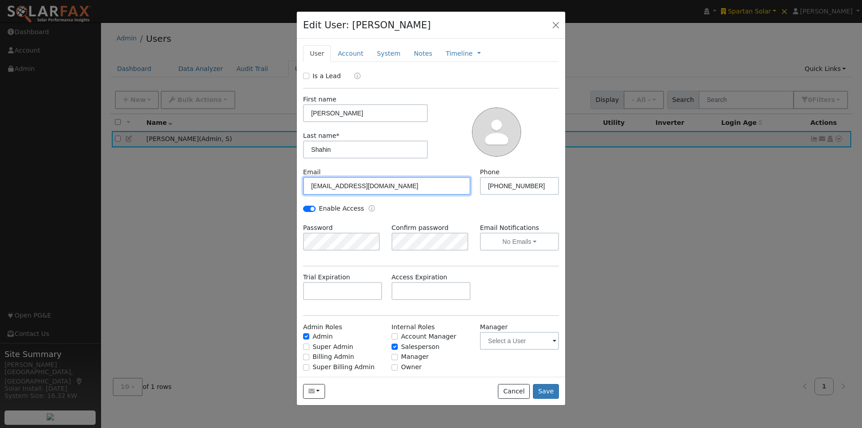
click at [353, 184] on input "[EMAIL_ADDRESS][DOMAIN_NAME]" at bounding box center [386, 186] width 167 height 18
type input "[EMAIL_ADDRESS][DOMAIN_NAME]"
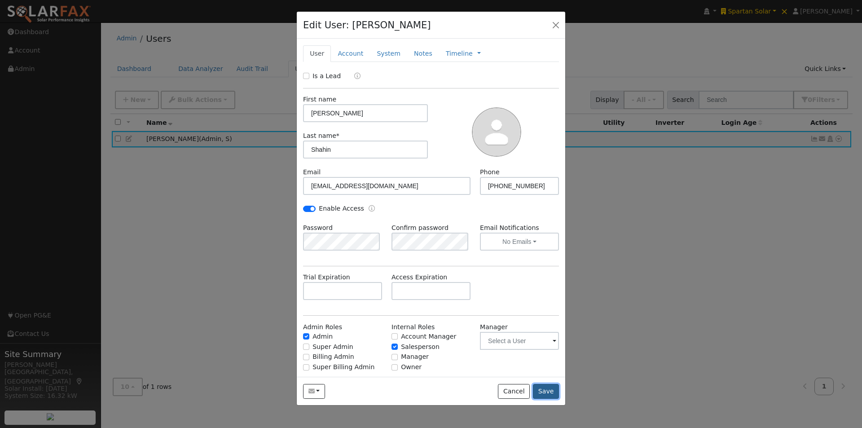
click at [548, 386] on button "Save" at bounding box center [546, 391] width 26 height 15
